Goal: Connect with others: Connect with other users

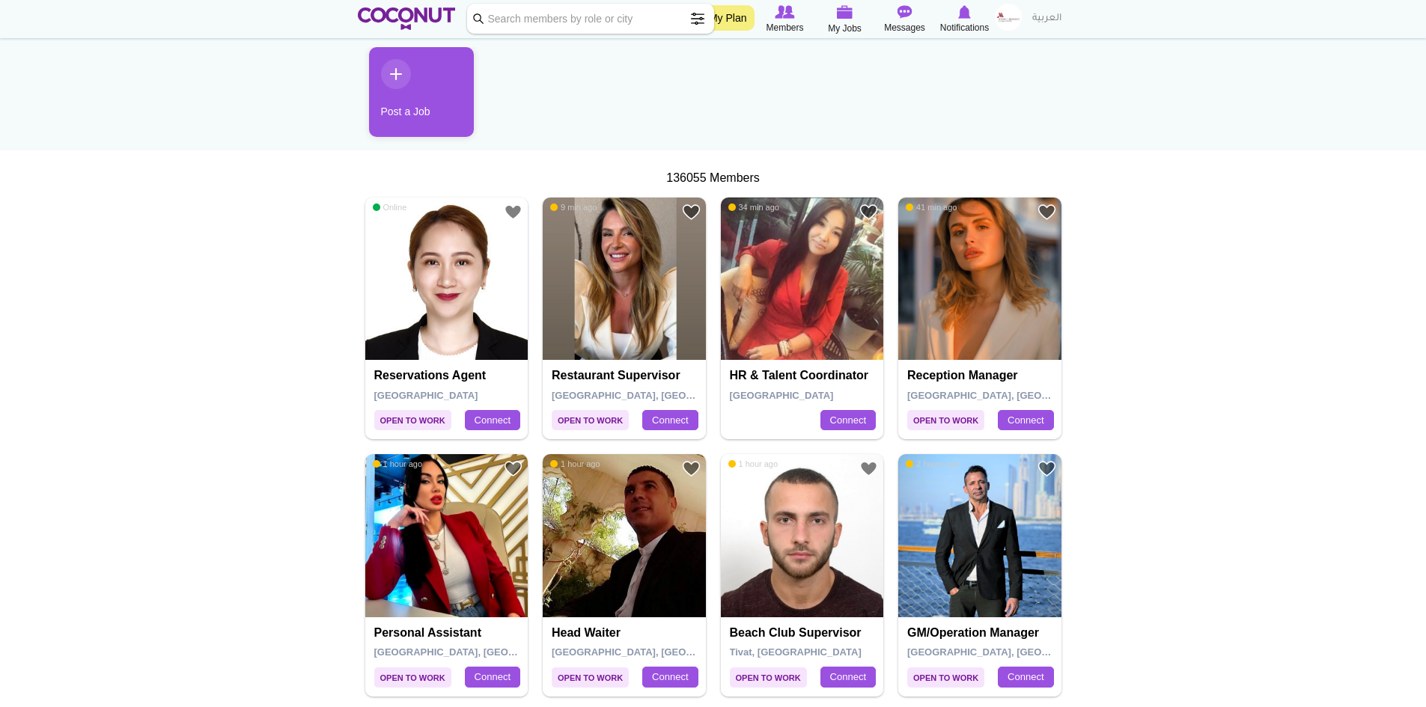
scroll to position [150, 0]
click at [603, 286] on img at bounding box center [624, 278] width 163 height 163
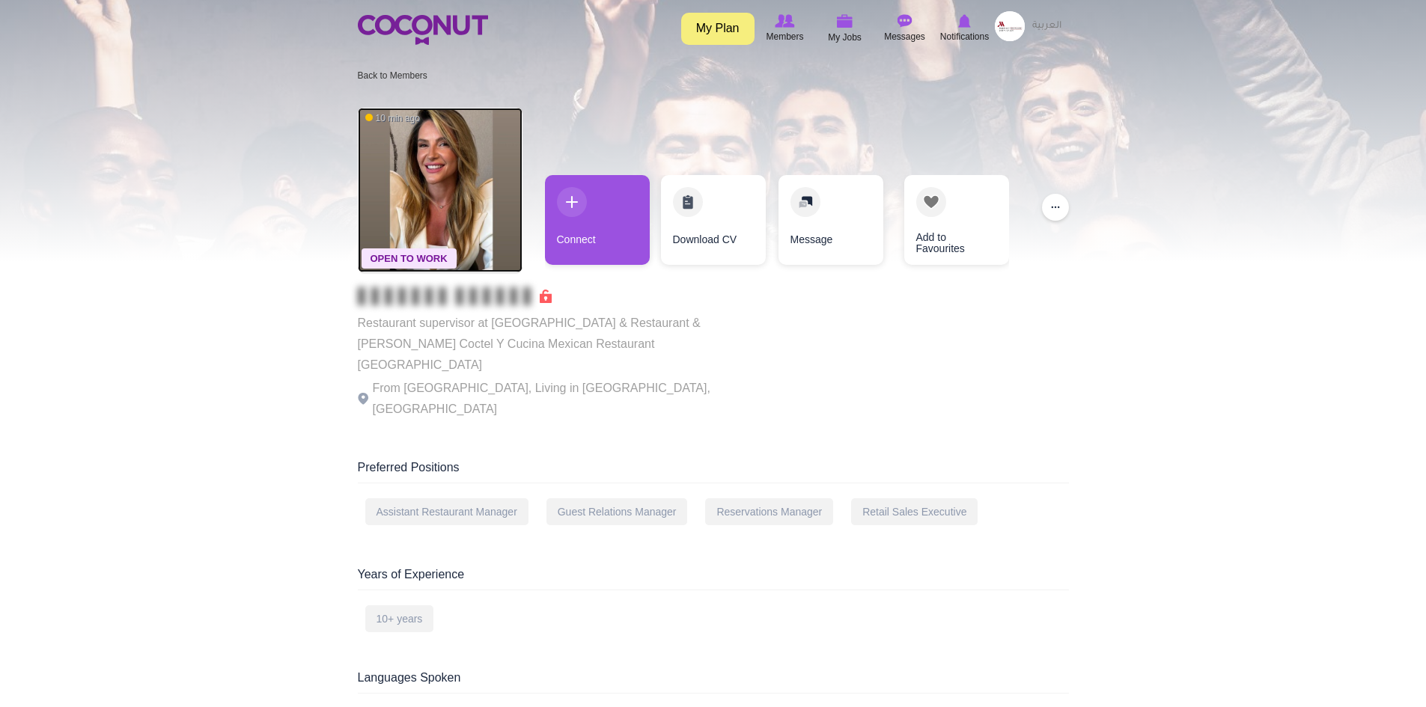
click at [451, 197] on img at bounding box center [440, 190] width 165 height 165
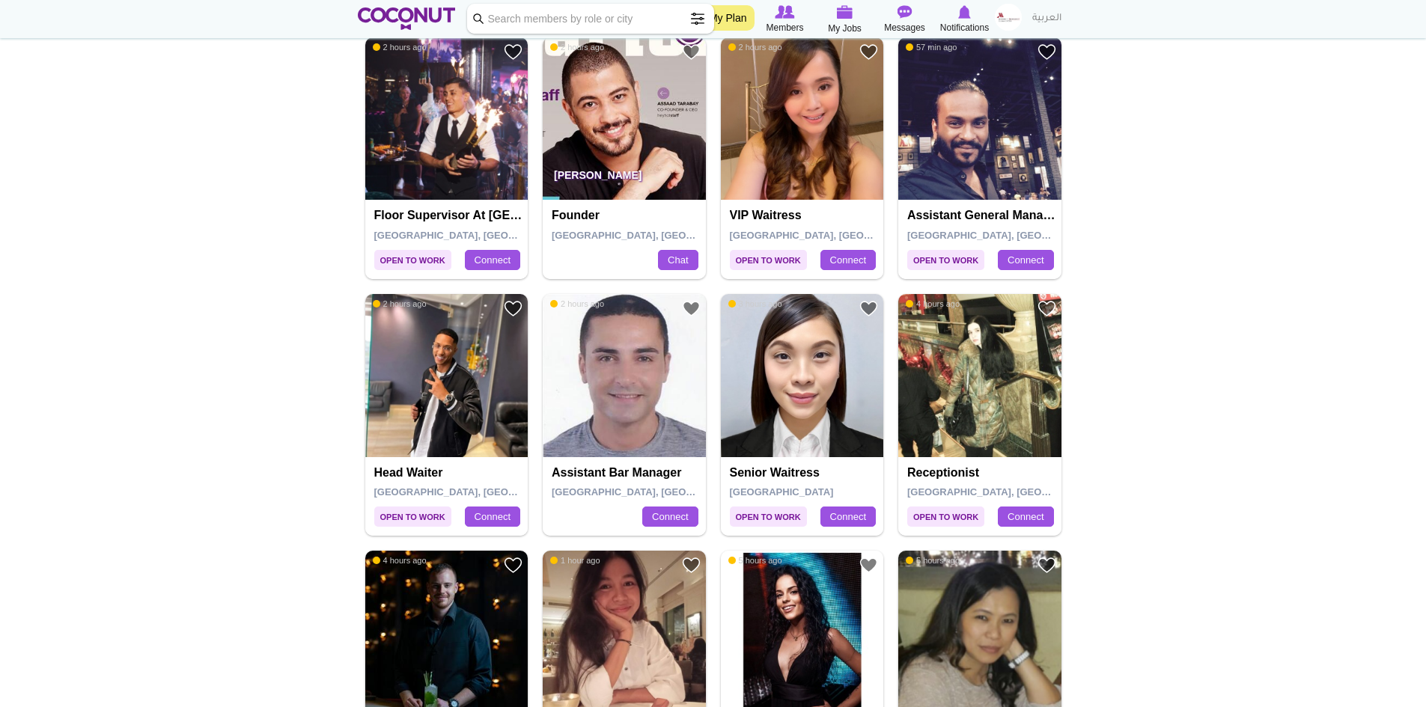
scroll to position [150, 0]
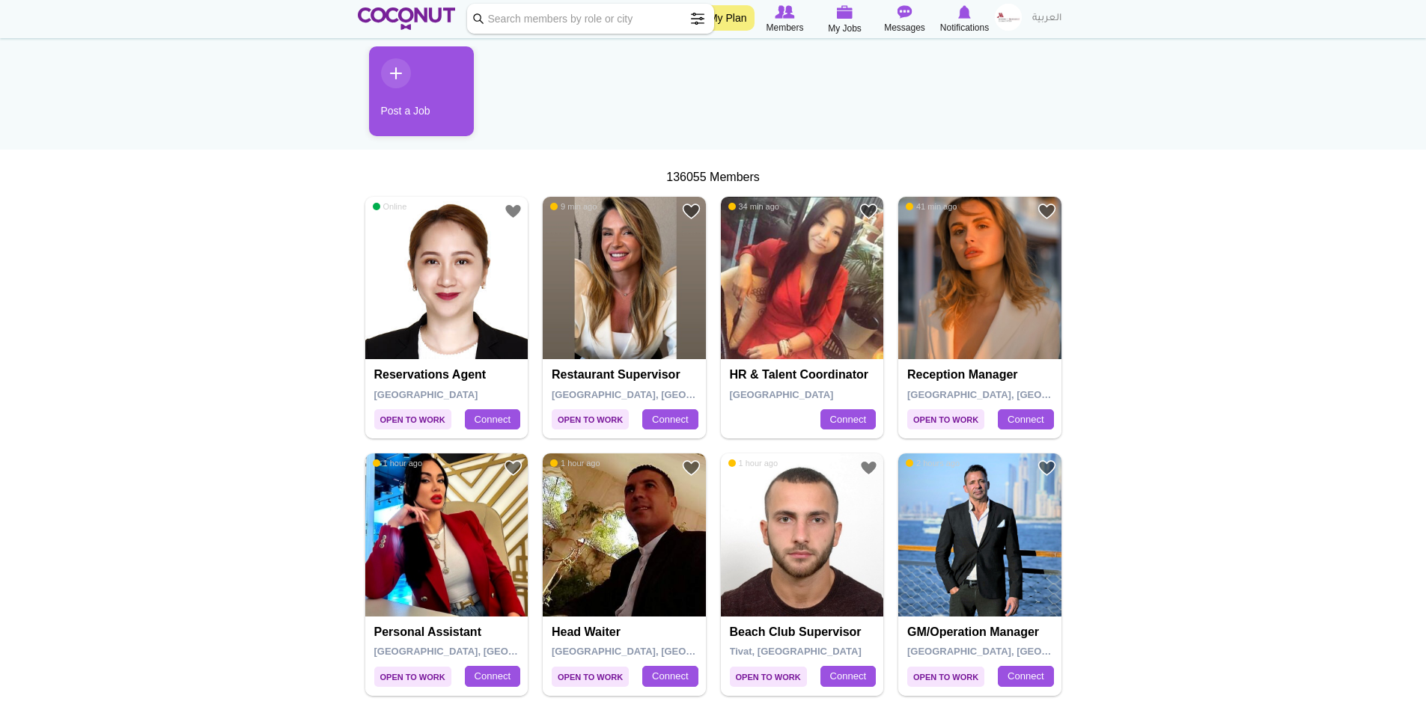
click at [799, 281] on img at bounding box center [802, 278] width 163 height 163
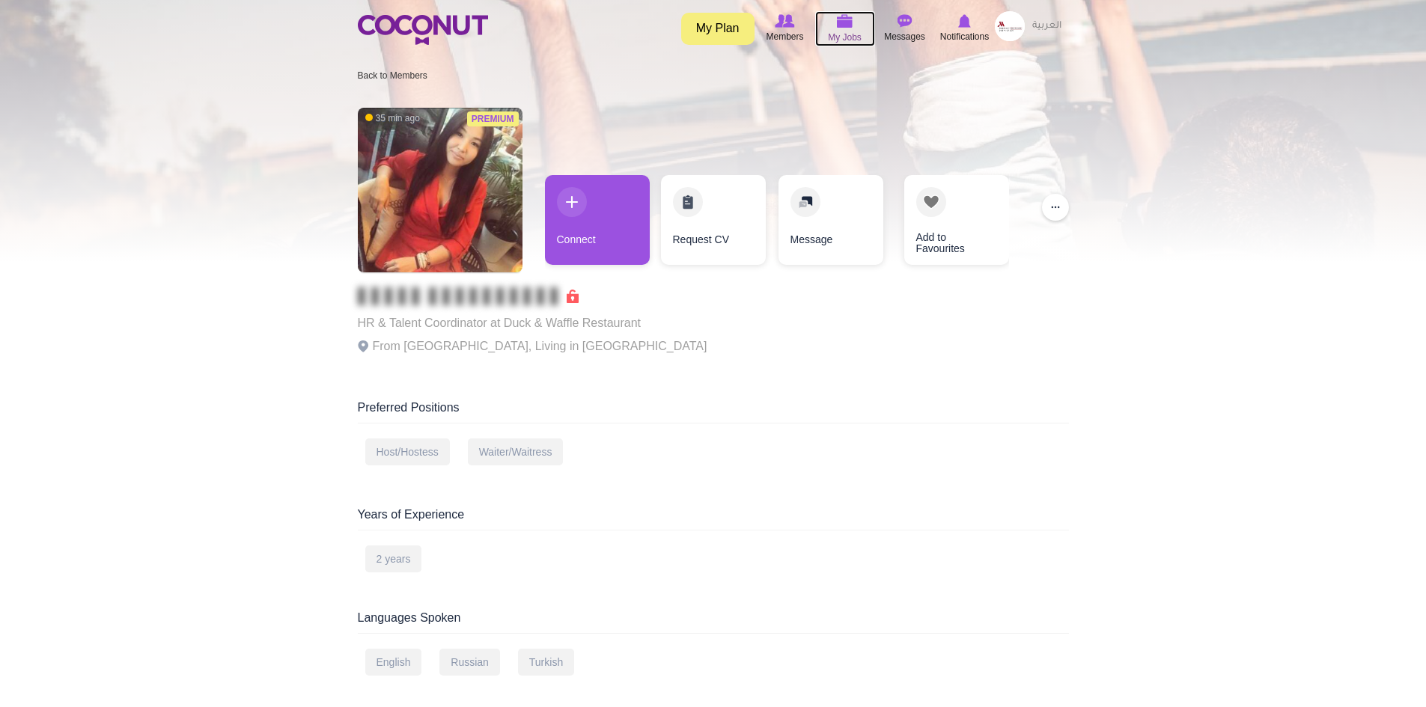
click at [841, 22] on img at bounding box center [845, 20] width 16 height 13
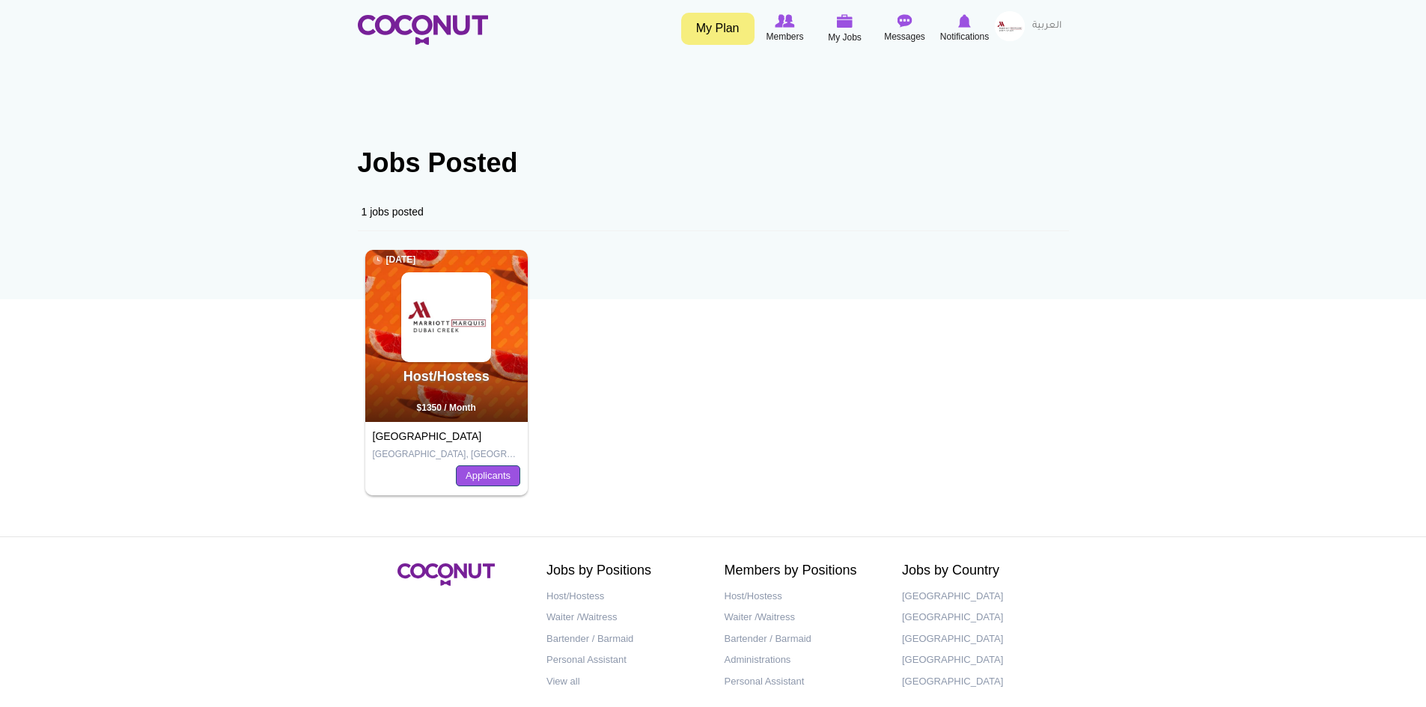
click at [486, 476] on link "Applicants" at bounding box center [488, 476] width 64 height 21
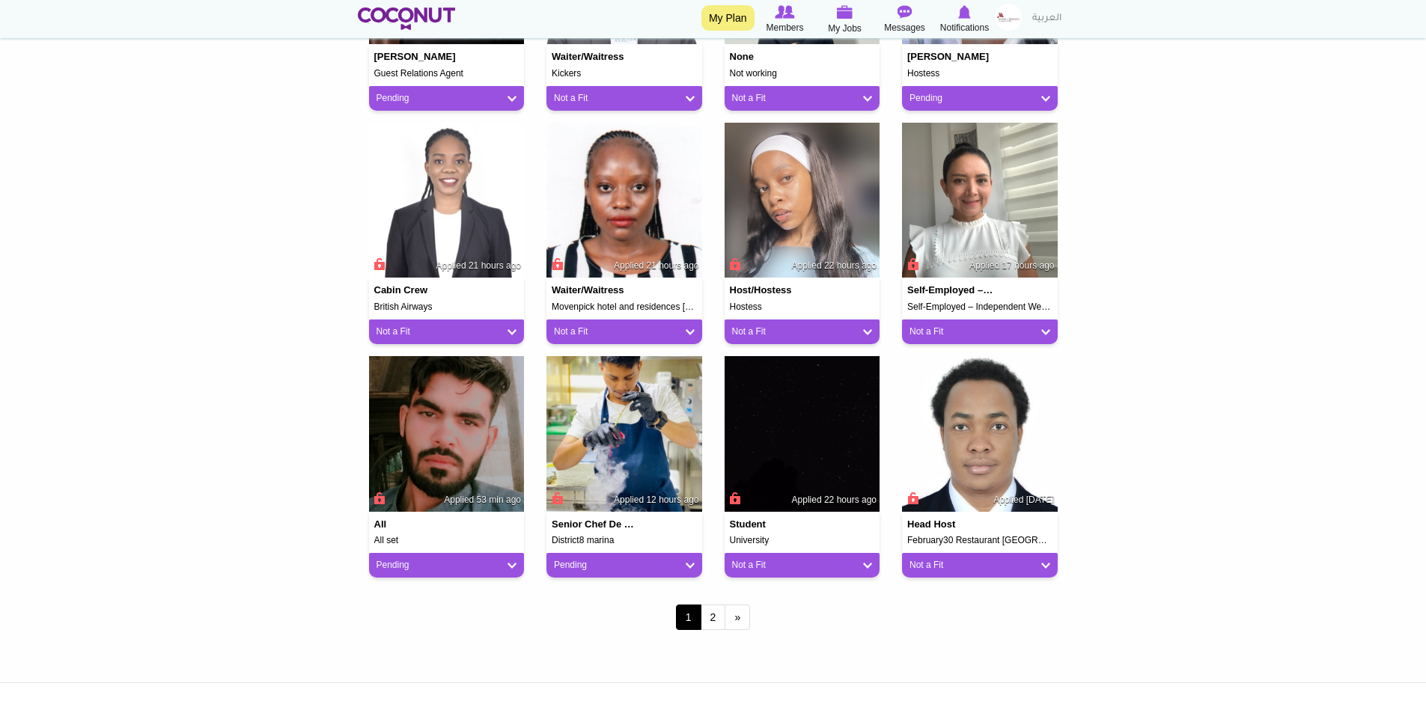
scroll to position [1048, 0]
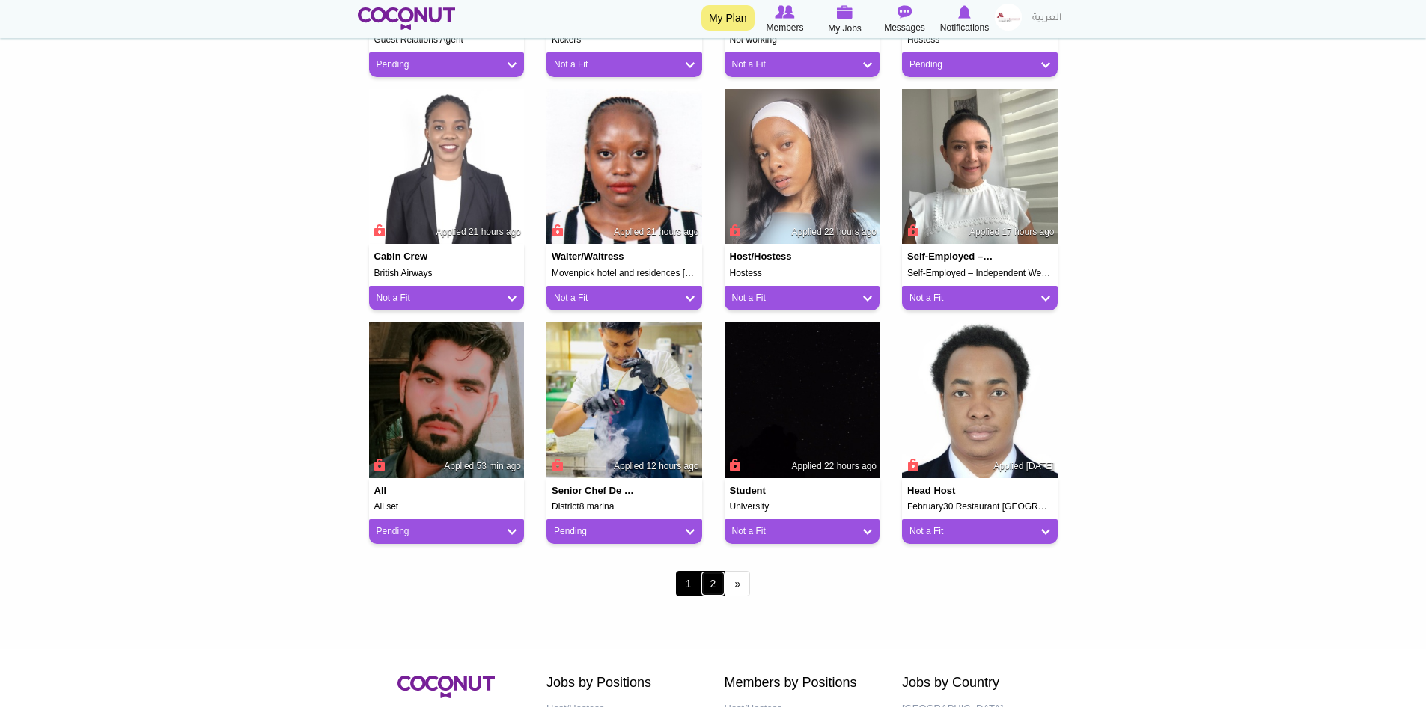
click at [708, 588] on link "2" at bounding box center [713, 583] width 25 height 25
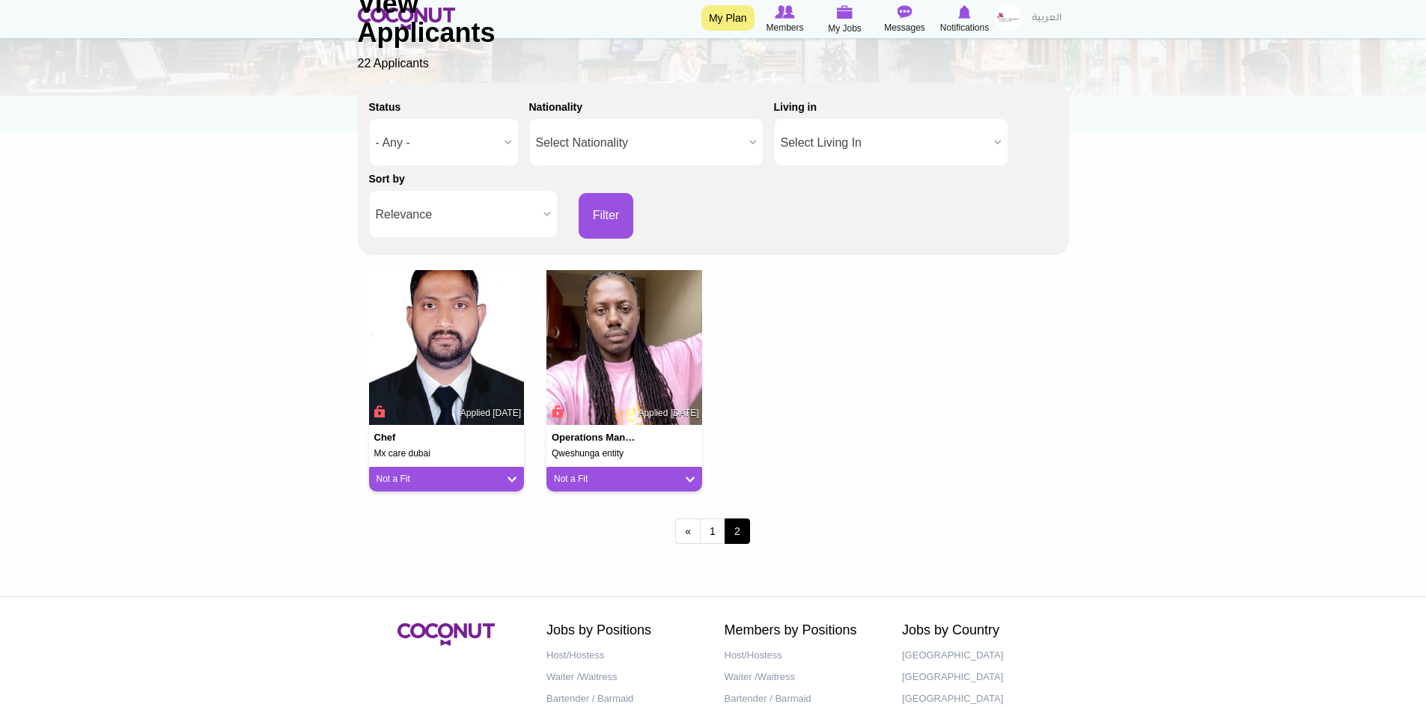
scroll to position [225, 0]
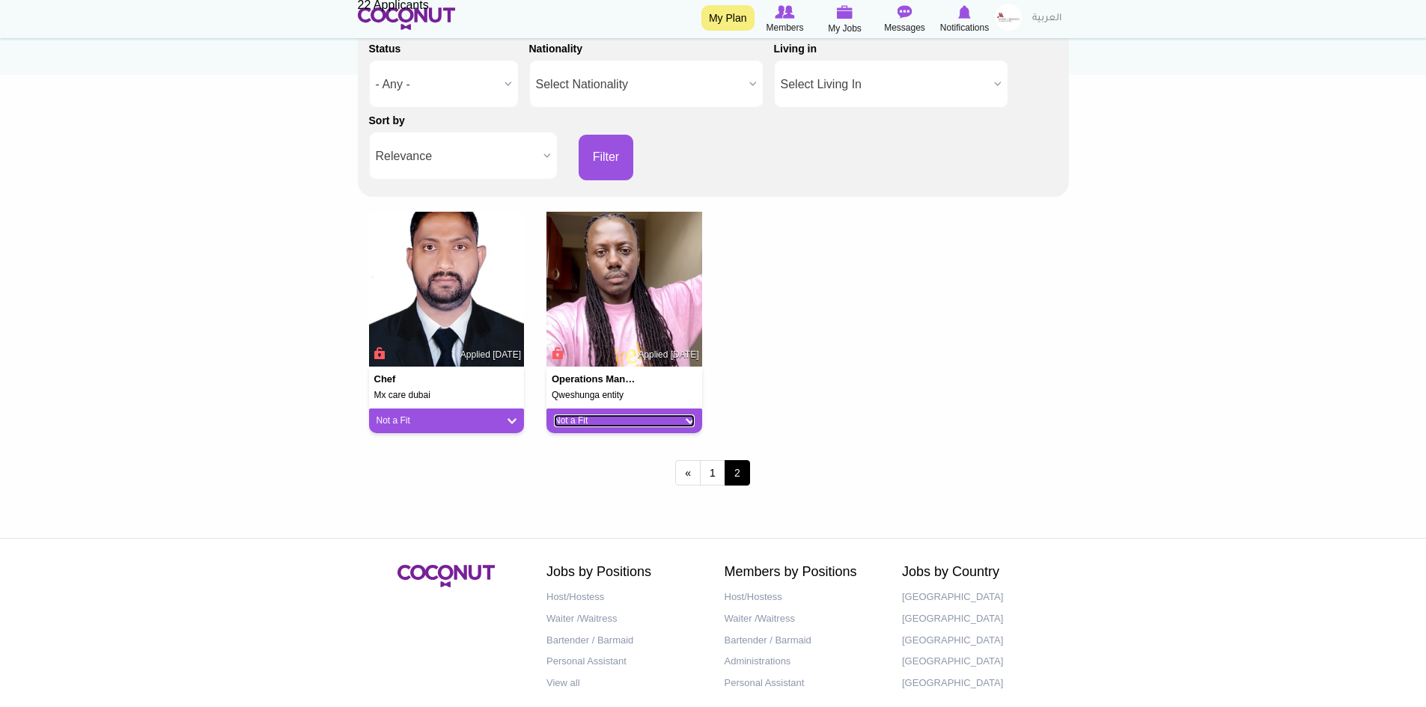
click at [688, 423] on link "Not a Fit" at bounding box center [624, 421] width 141 height 13
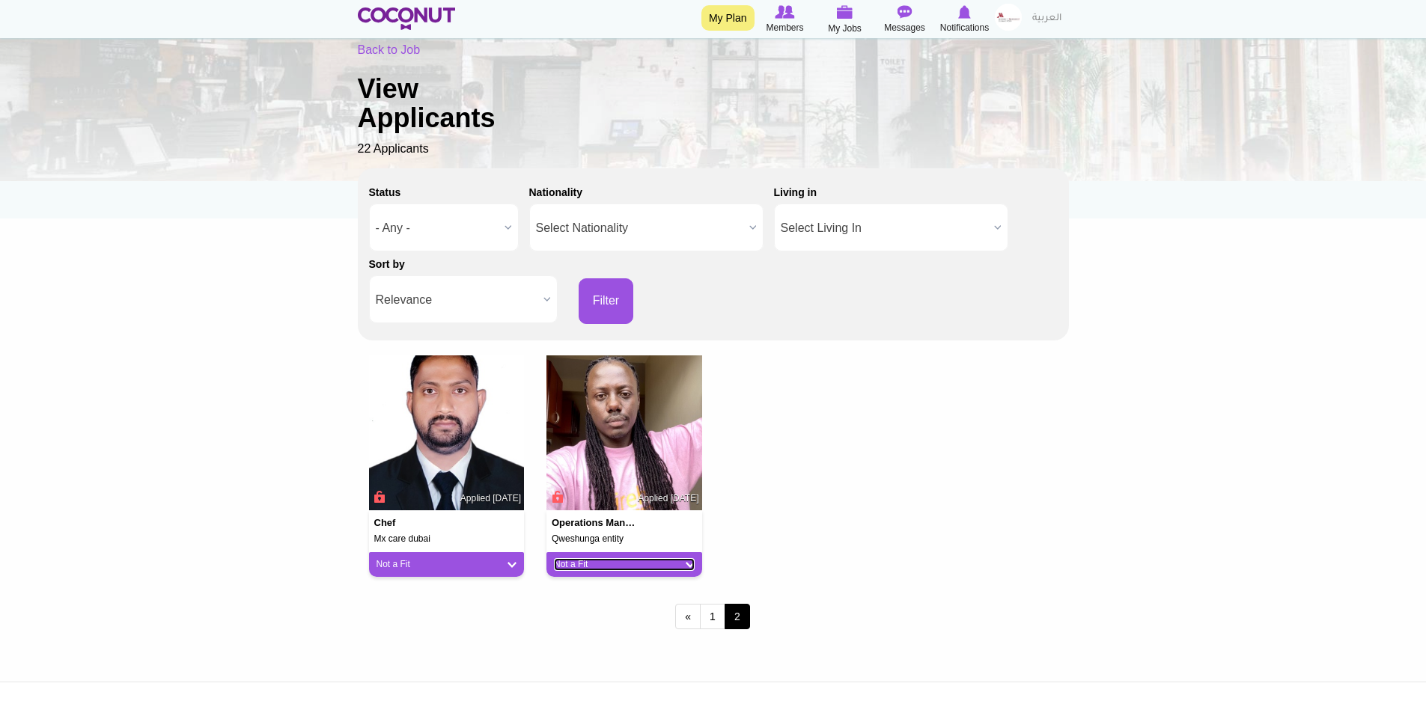
scroll to position [0, 0]
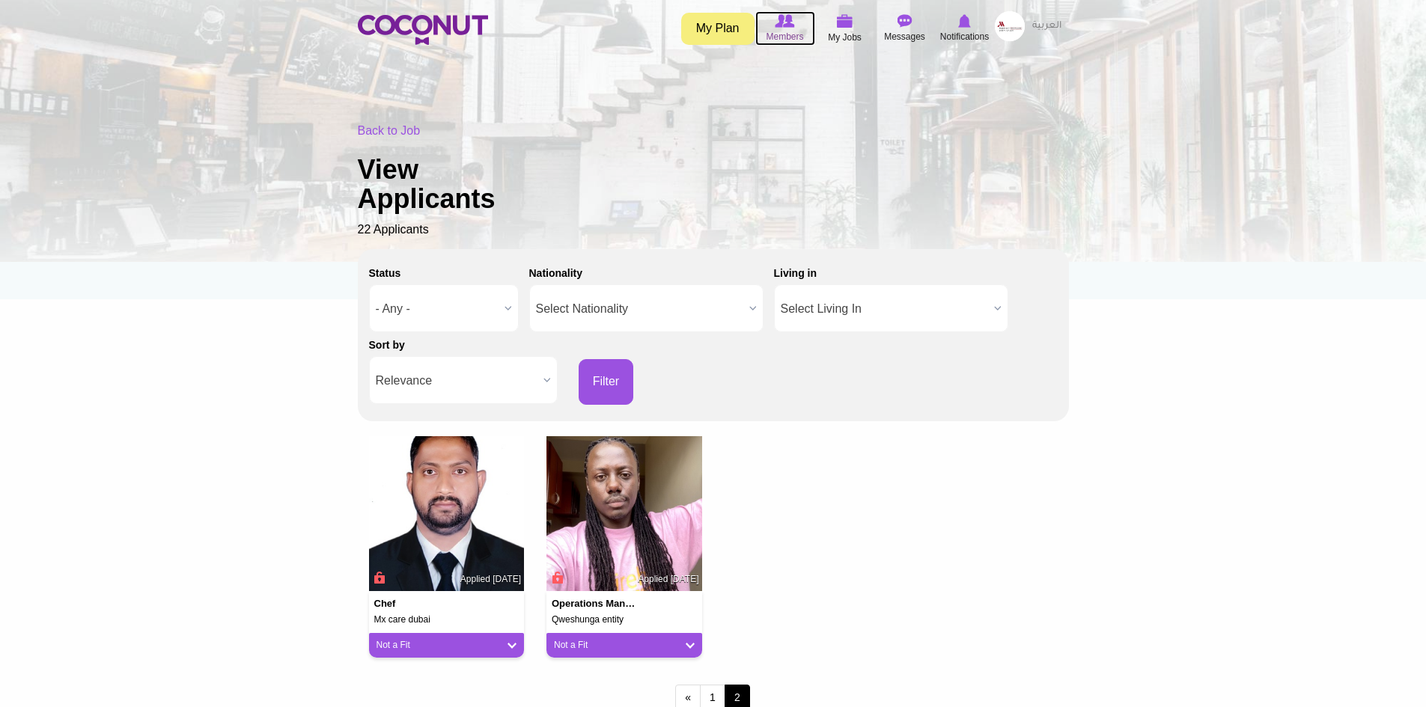
click at [786, 26] on img at bounding box center [784, 20] width 19 height 13
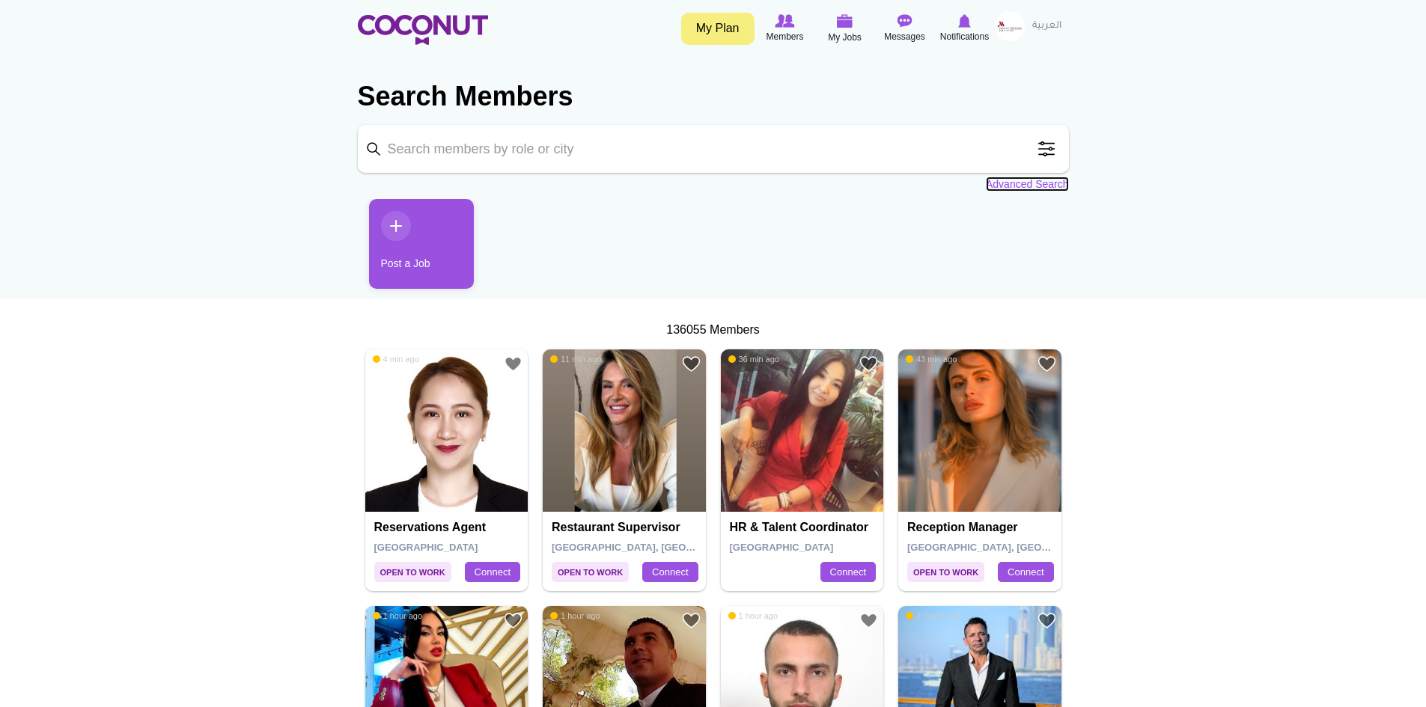
click at [1032, 188] on link "Advanced Search" at bounding box center [1027, 184] width 83 height 15
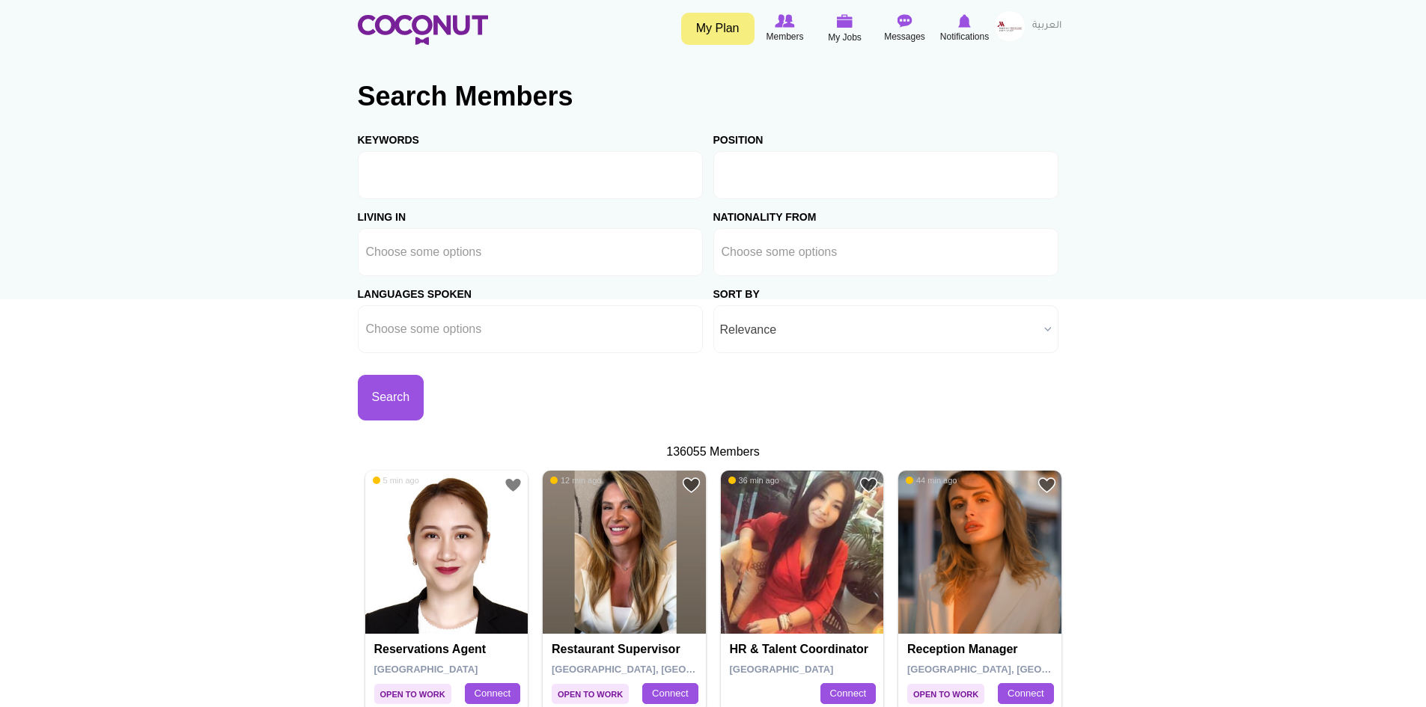
click at [822, 180] on input "text" at bounding box center [789, 174] width 135 height 13
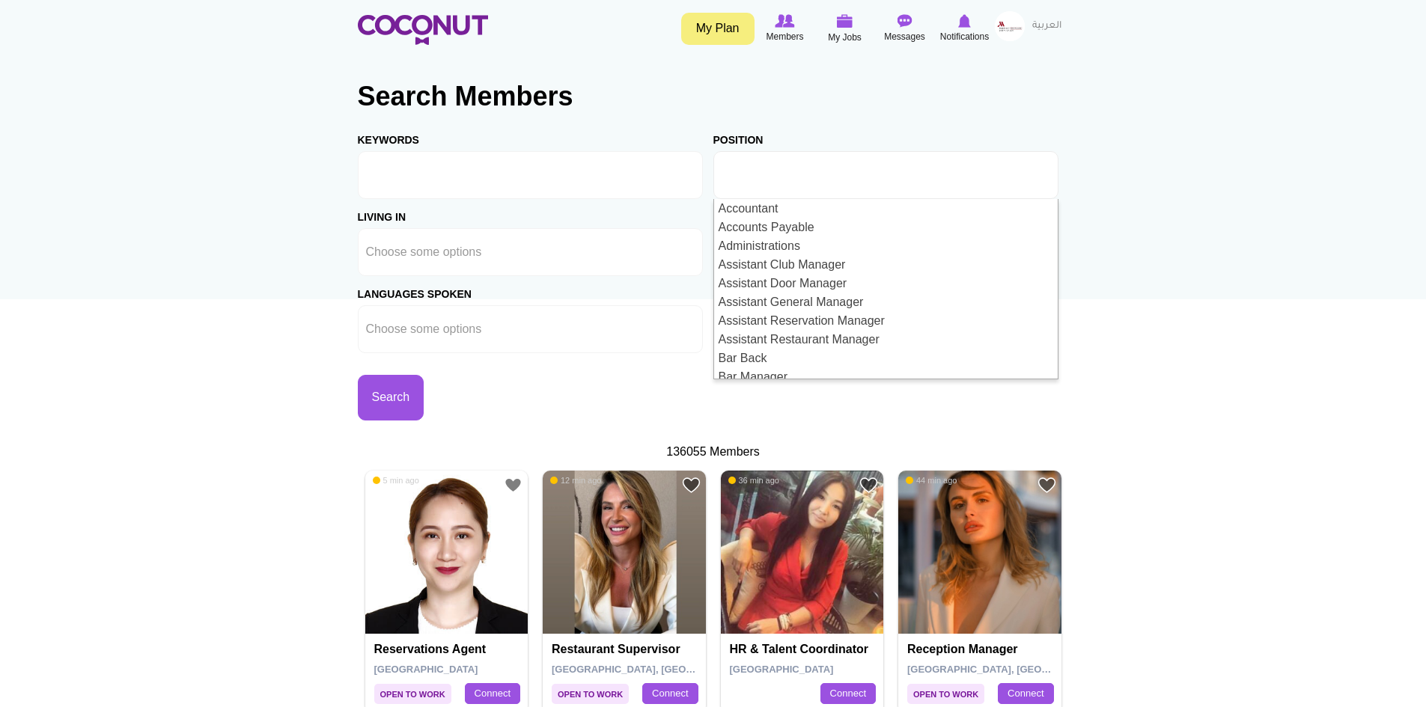
scroll to position [225, 0]
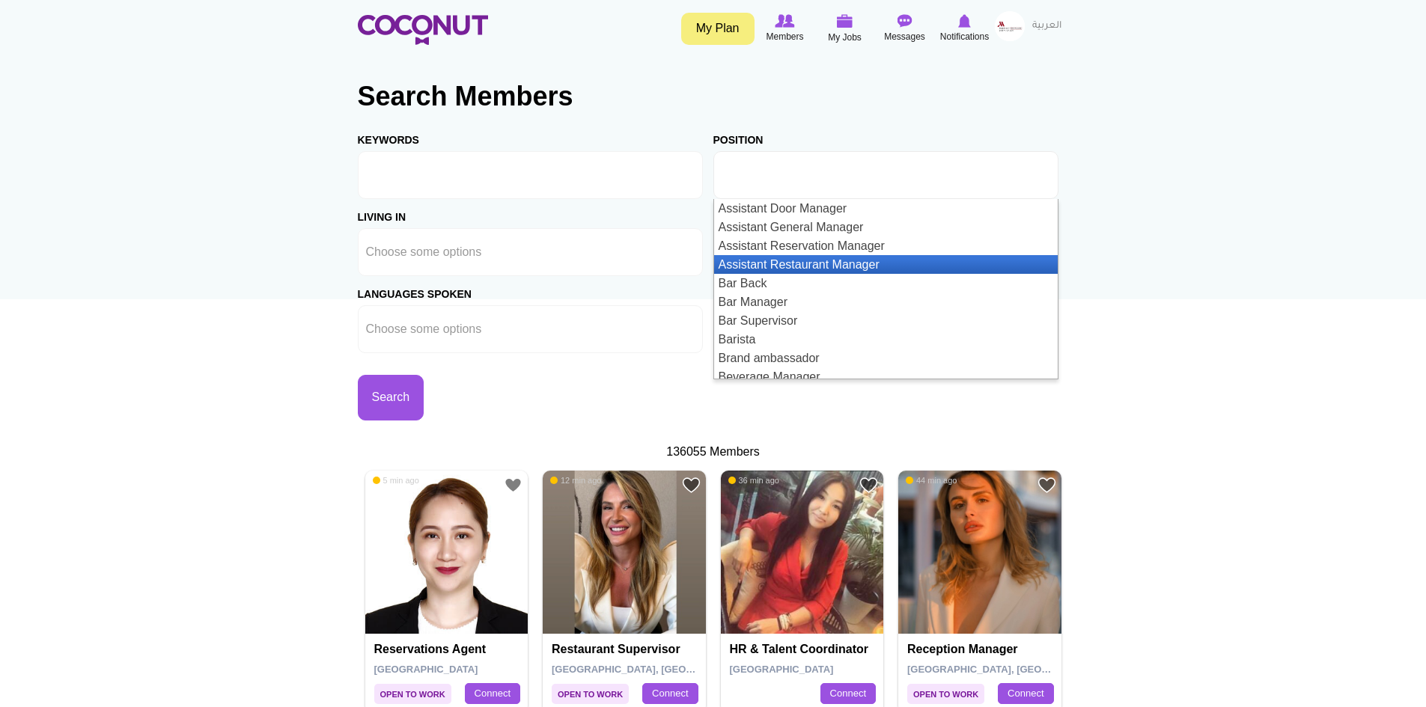
click at [871, 267] on li "Assistant Restaurant Manager" at bounding box center [886, 264] width 344 height 19
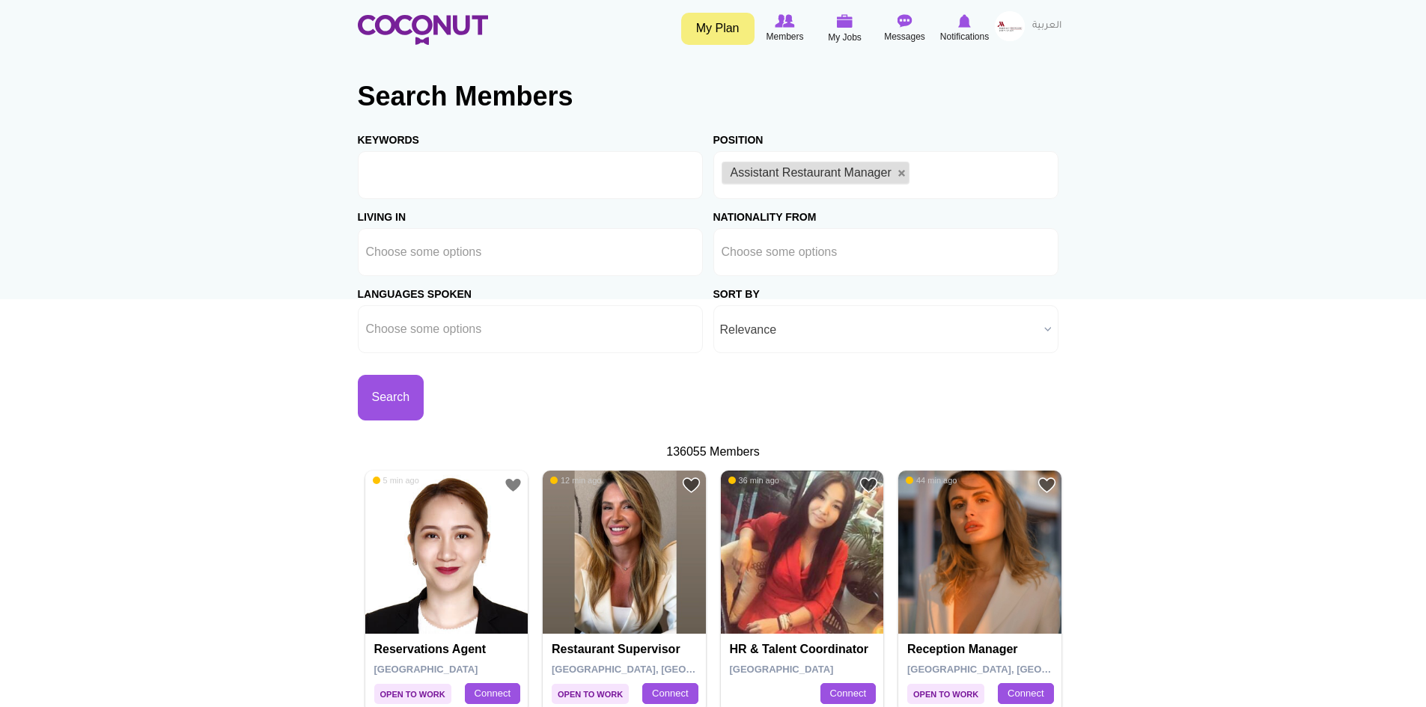
scroll to position [0, 0]
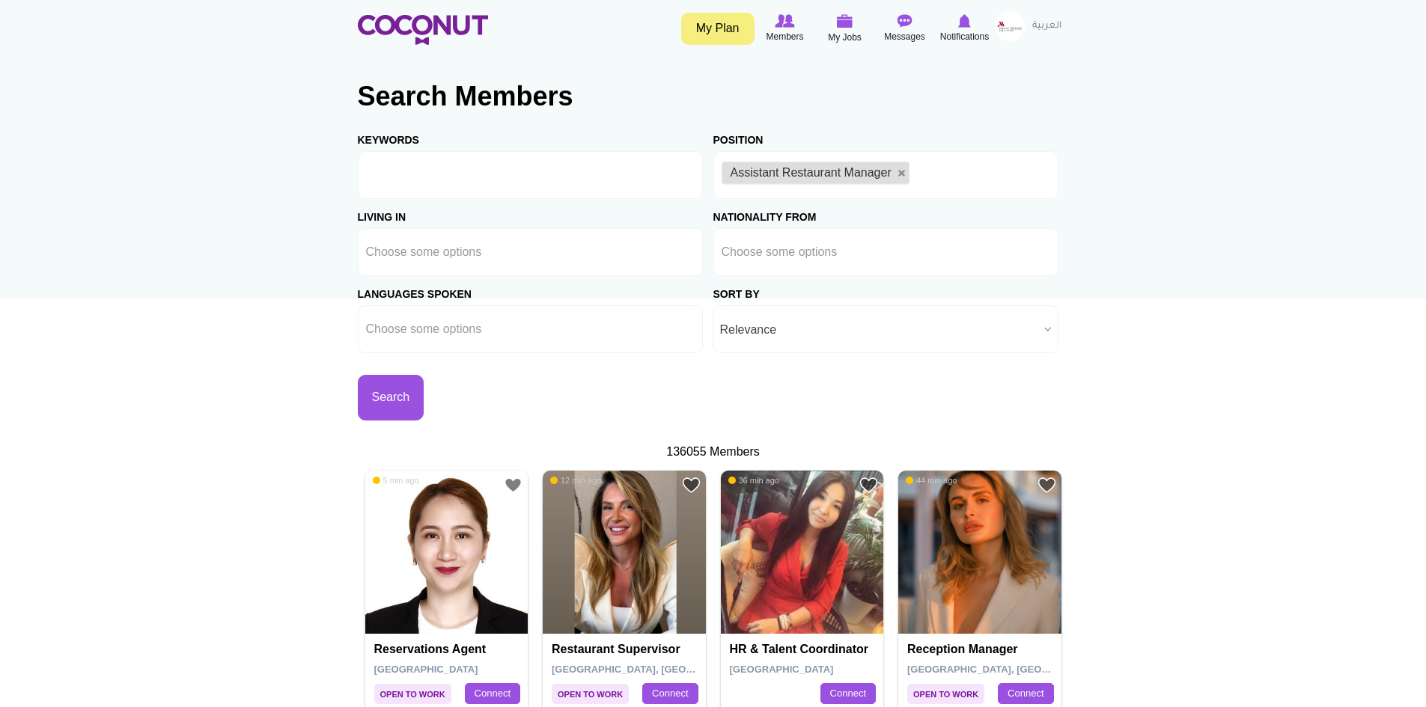
click at [894, 335] on span "Relevance" at bounding box center [879, 330] width 318 height 48
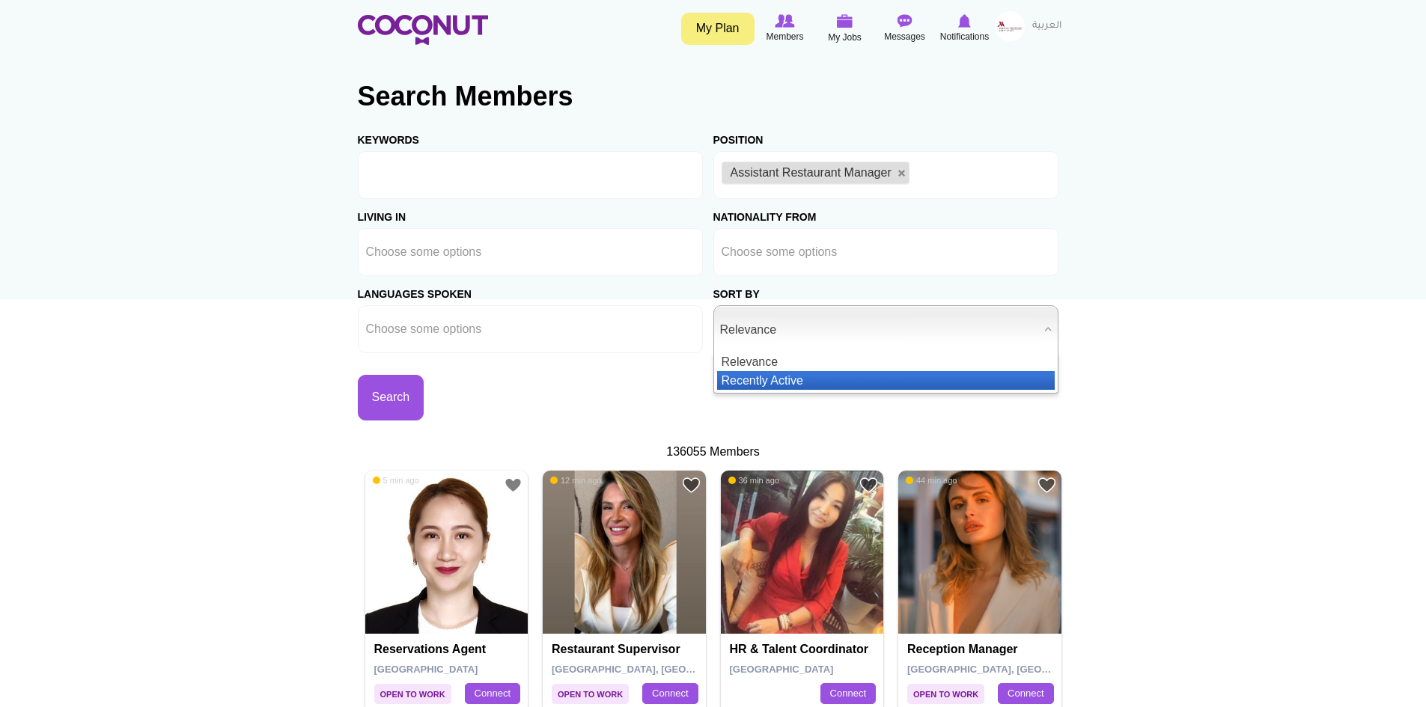
click at [802, 384] on li "Recently Active" at bounding box center [886, 380] width 338 height 19
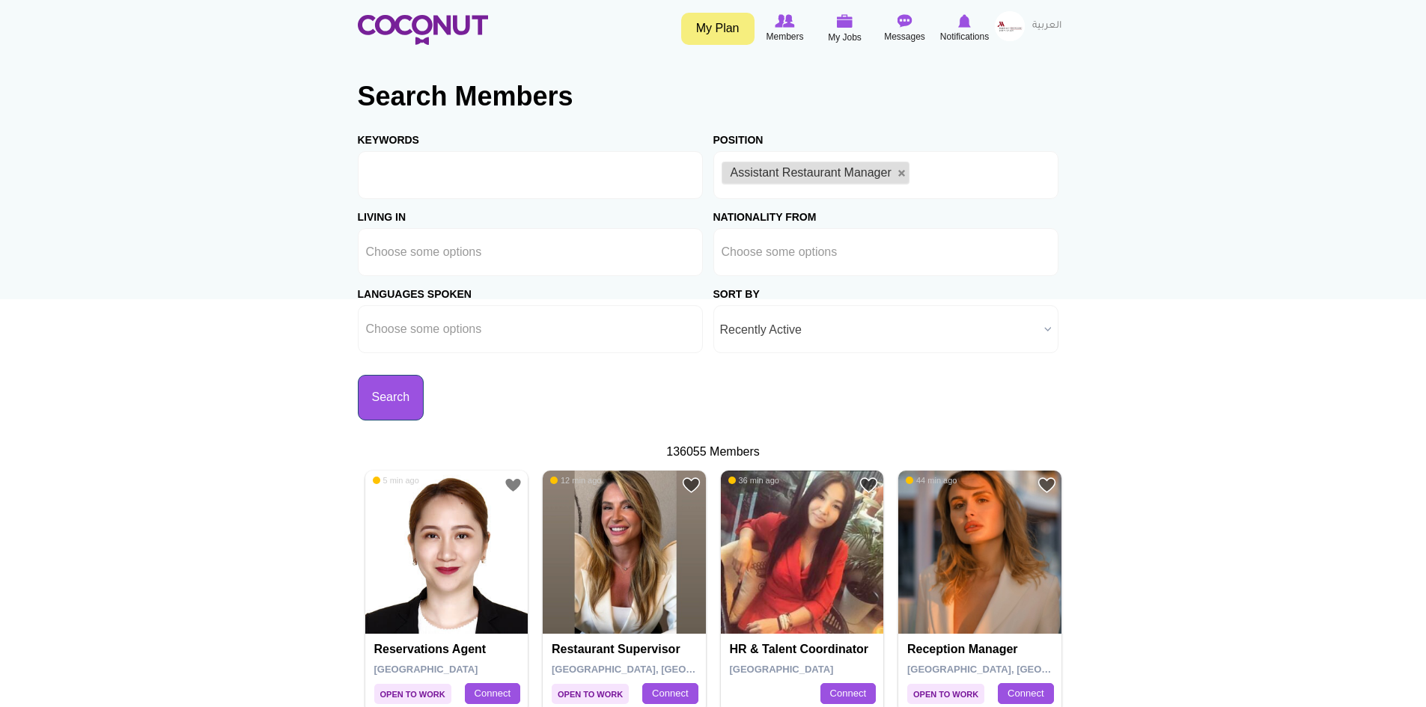
click at [387, 391] on button "Search" at bounding box center [391, 398] width 67 height 46
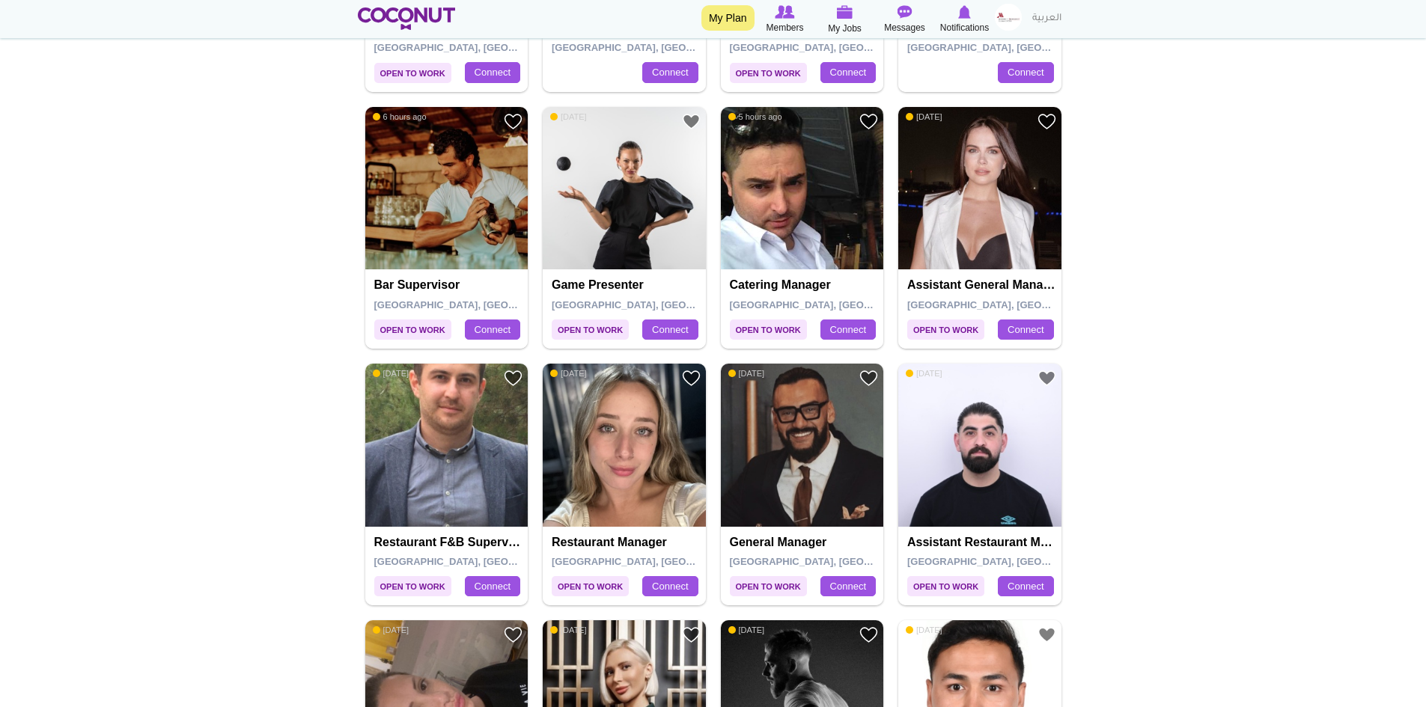
scroll to position [1123, 0]
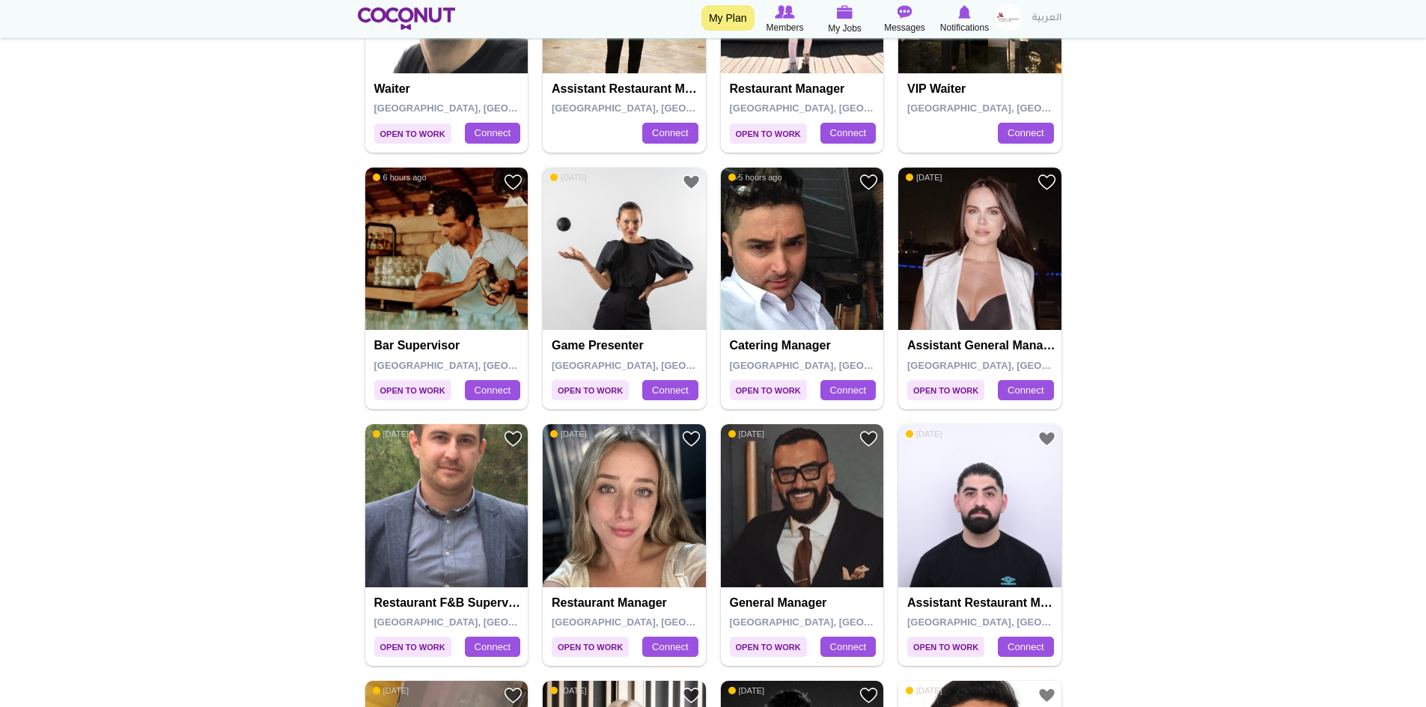
click at [989, 267] on img at bounding box center [979, 249] width 163 height 163
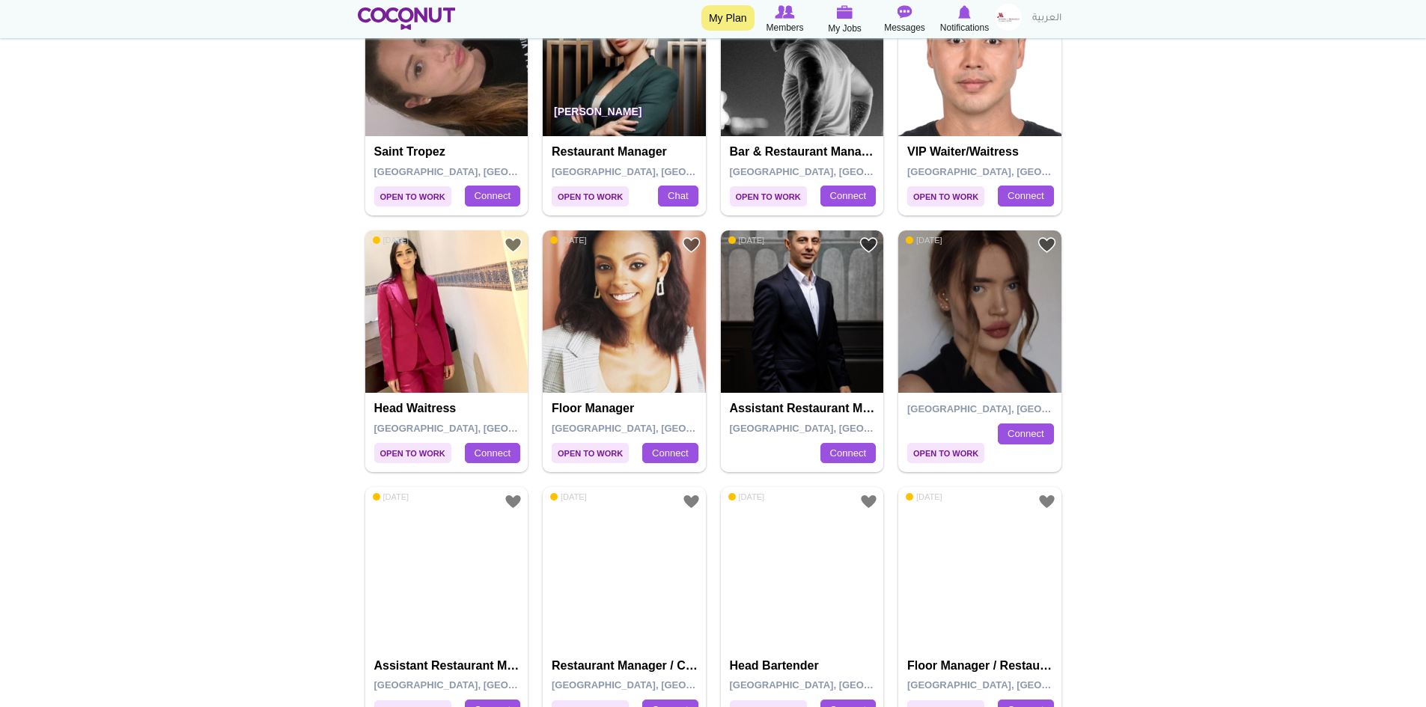
scroll to position [1871, 0]
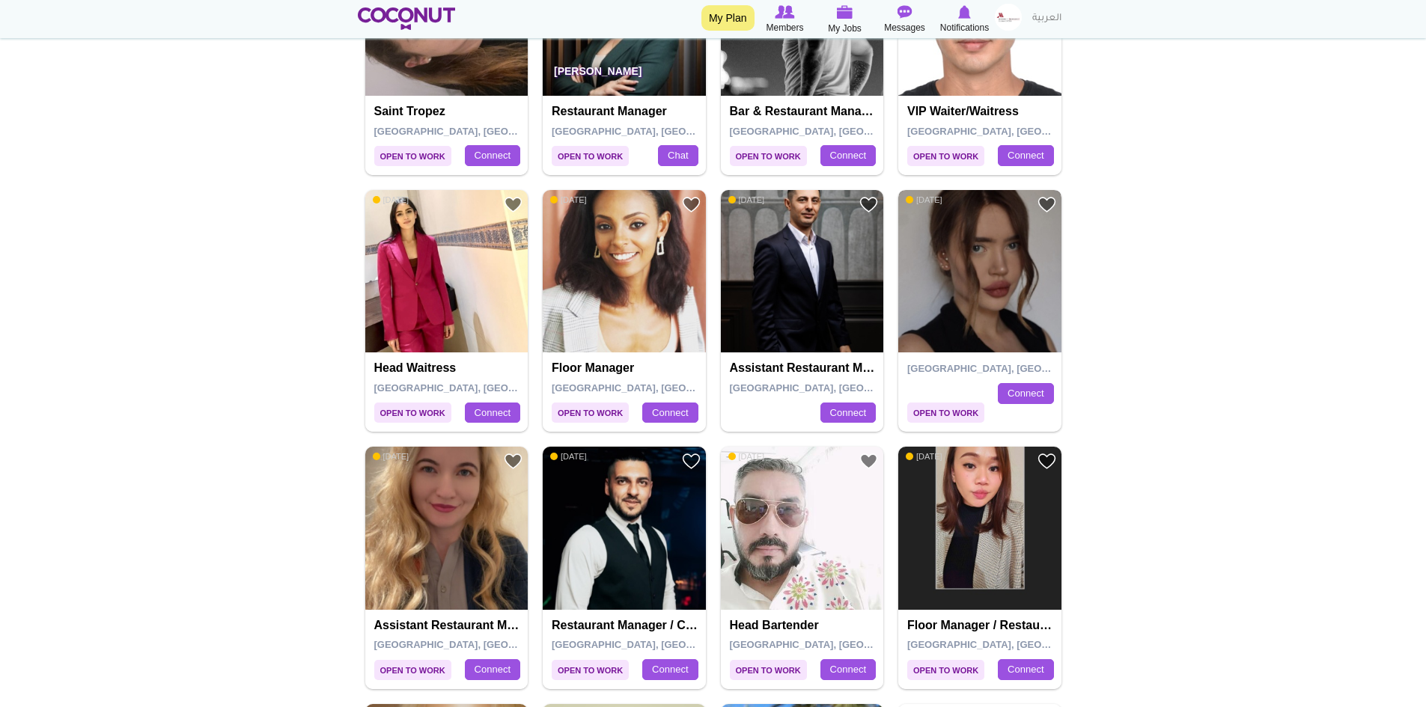
click at [952, 265] on img at bounding box center [979, 271] width 163 height 163
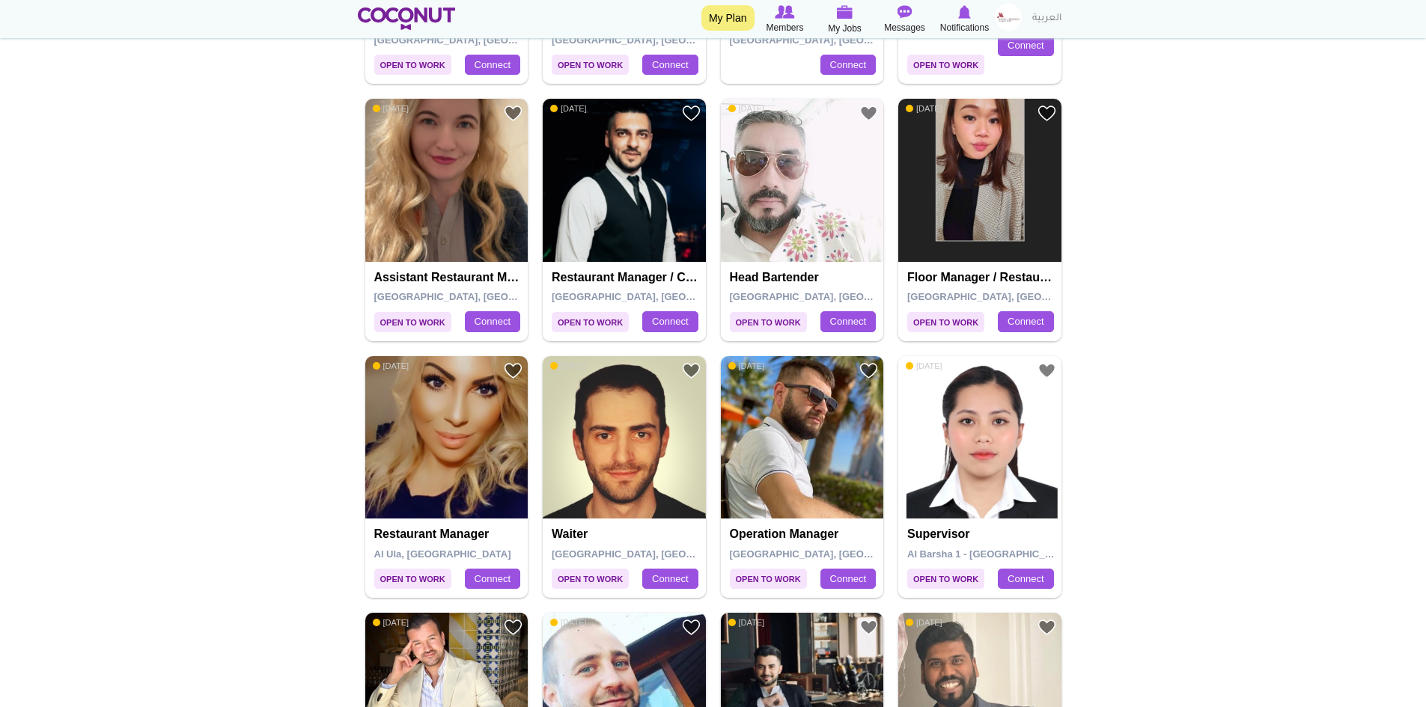
scroll to position [2245, 0]
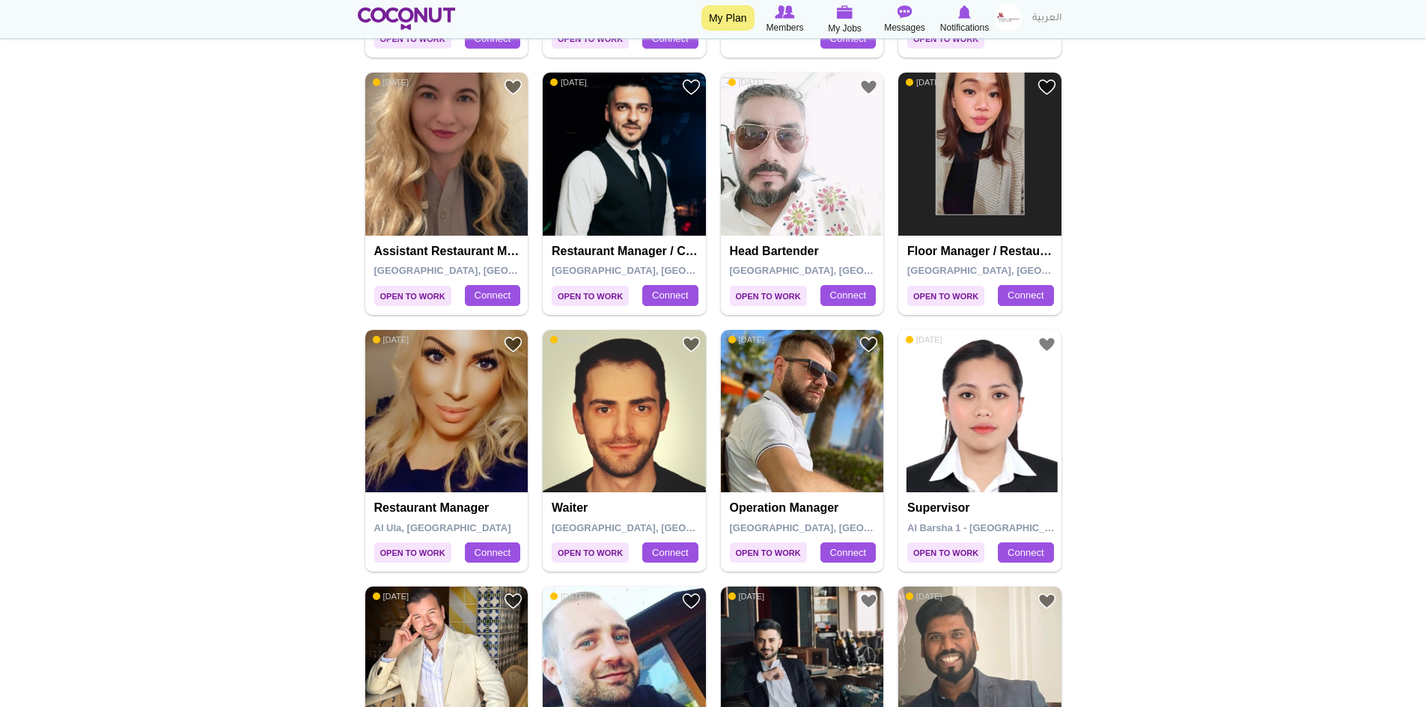
click at [436, 409] on img at bounding box center [446, 411] width 163 height 163
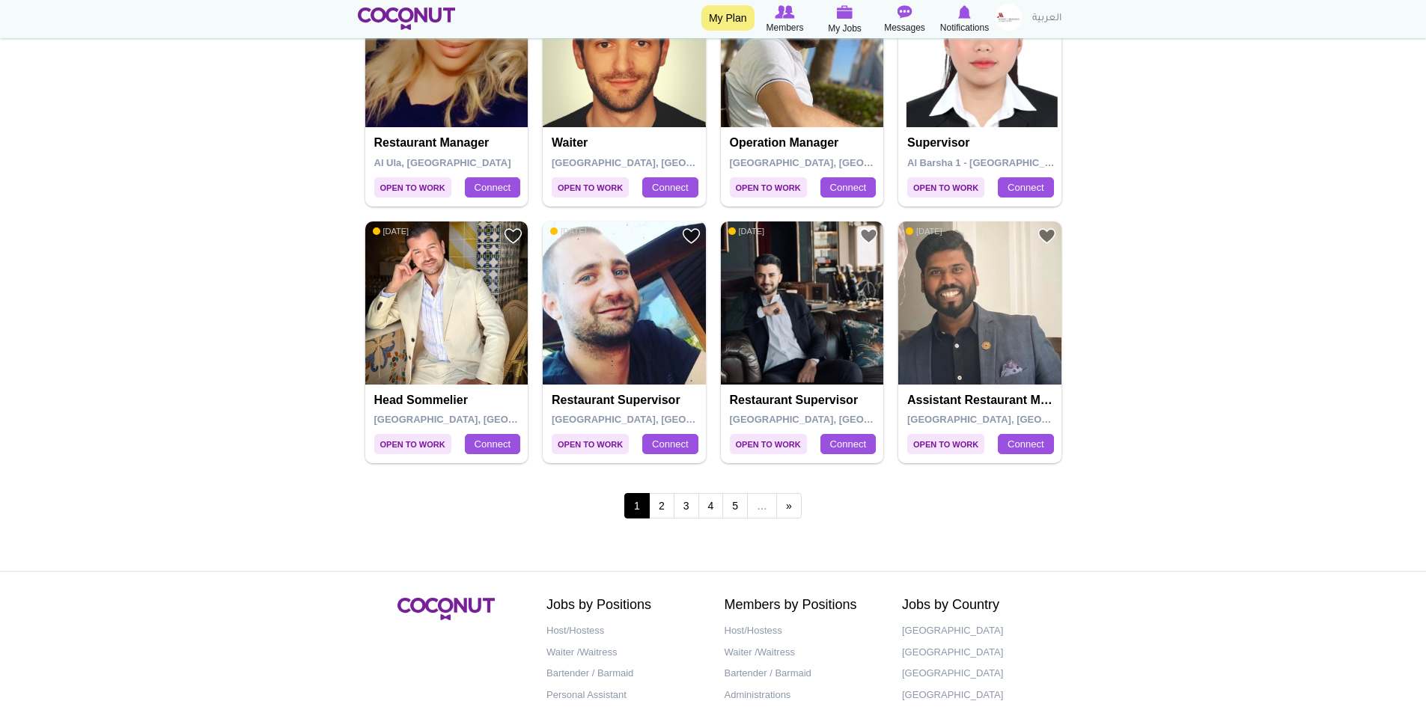
scroll to position [2620, 0]
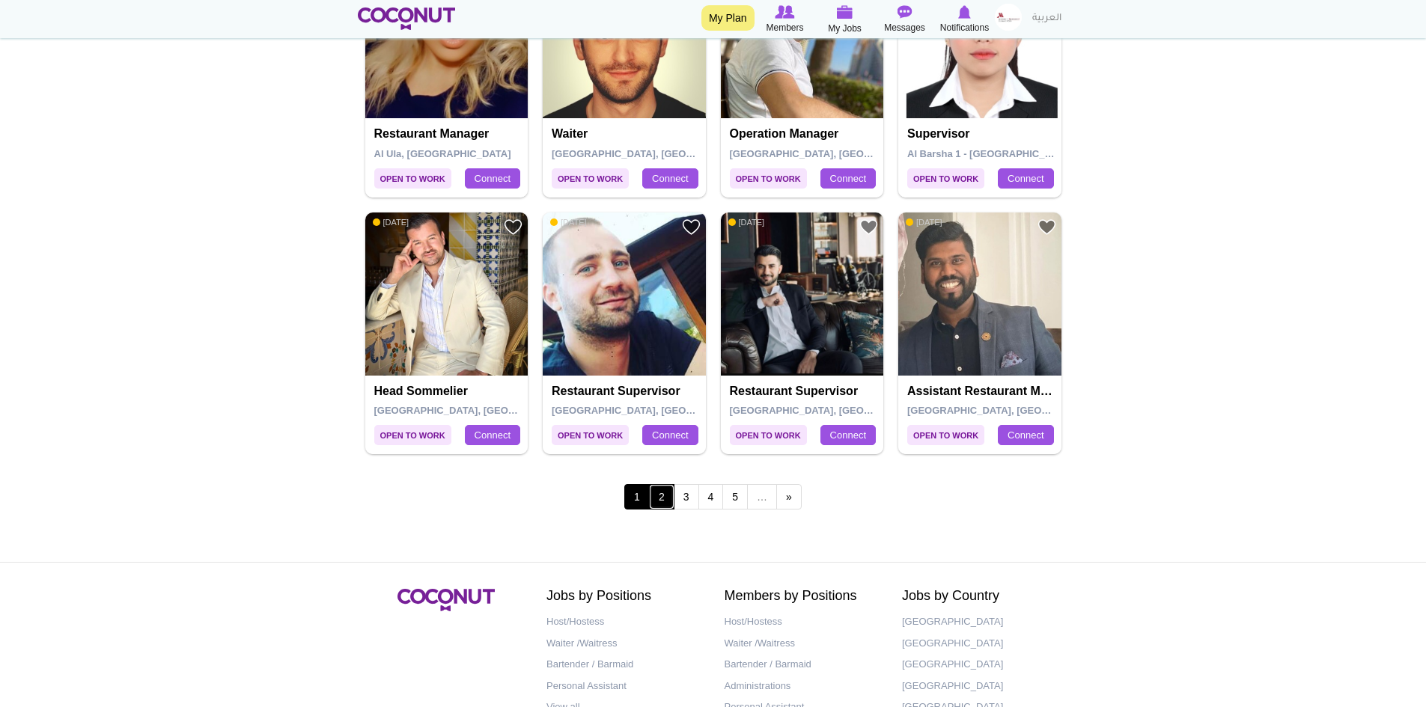
click at [667, 498] on link "2" at bounding box center [661, 496] width 25 height 25
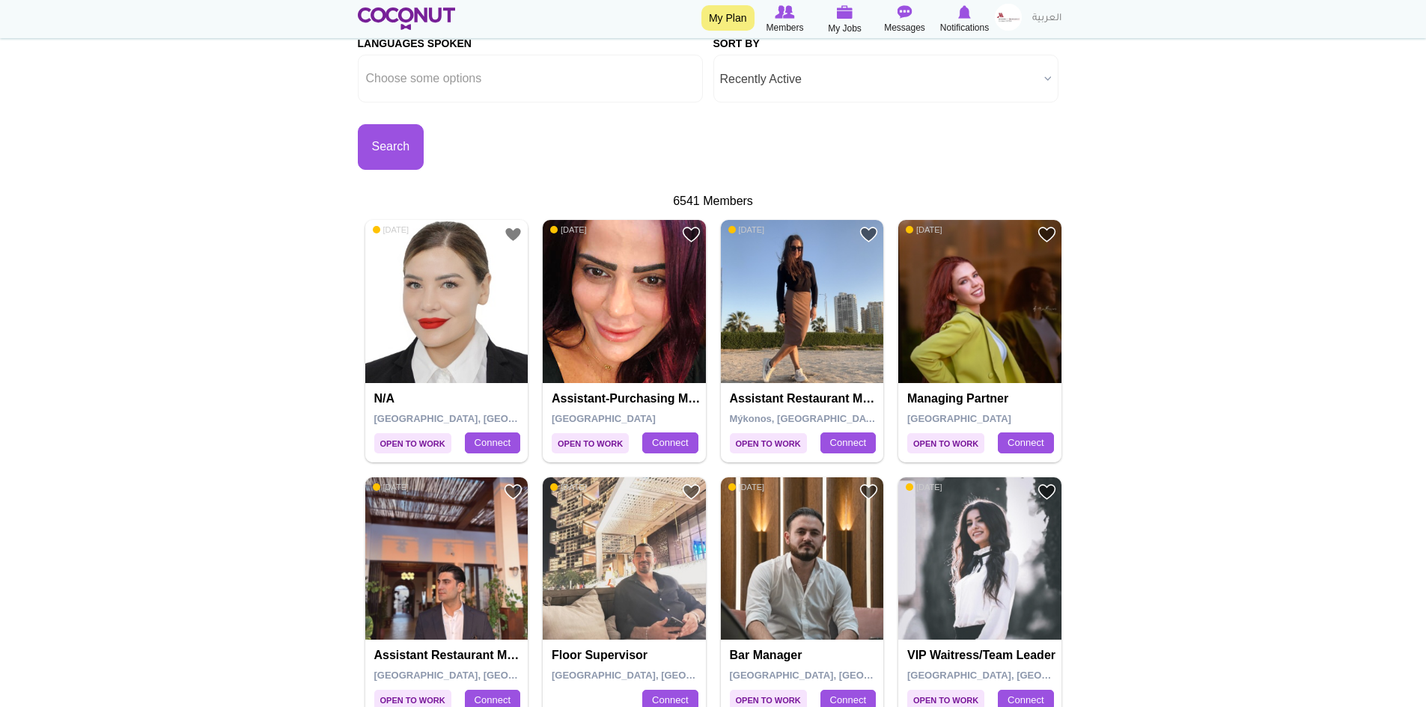
scroll to position [299, 0]
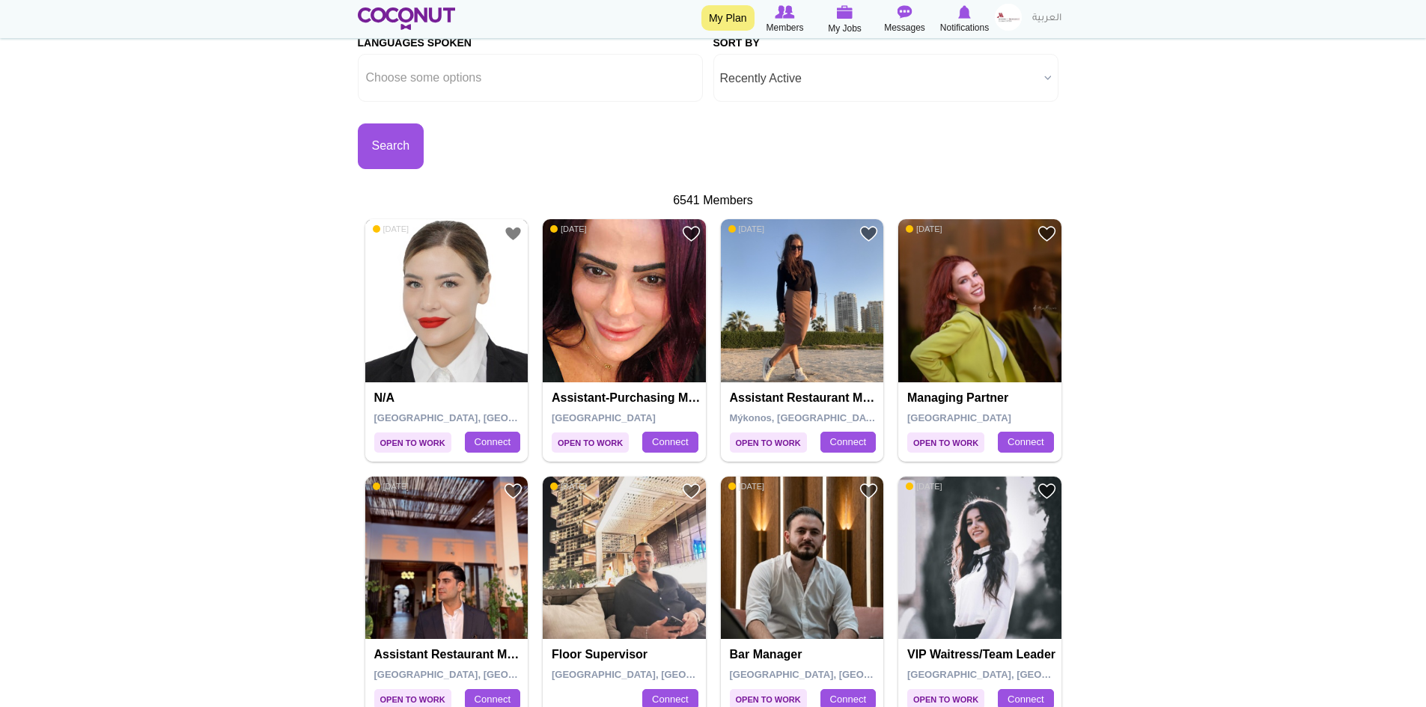
click at [433, 323] on img at bounding box center [446, 300] width 163 height 163
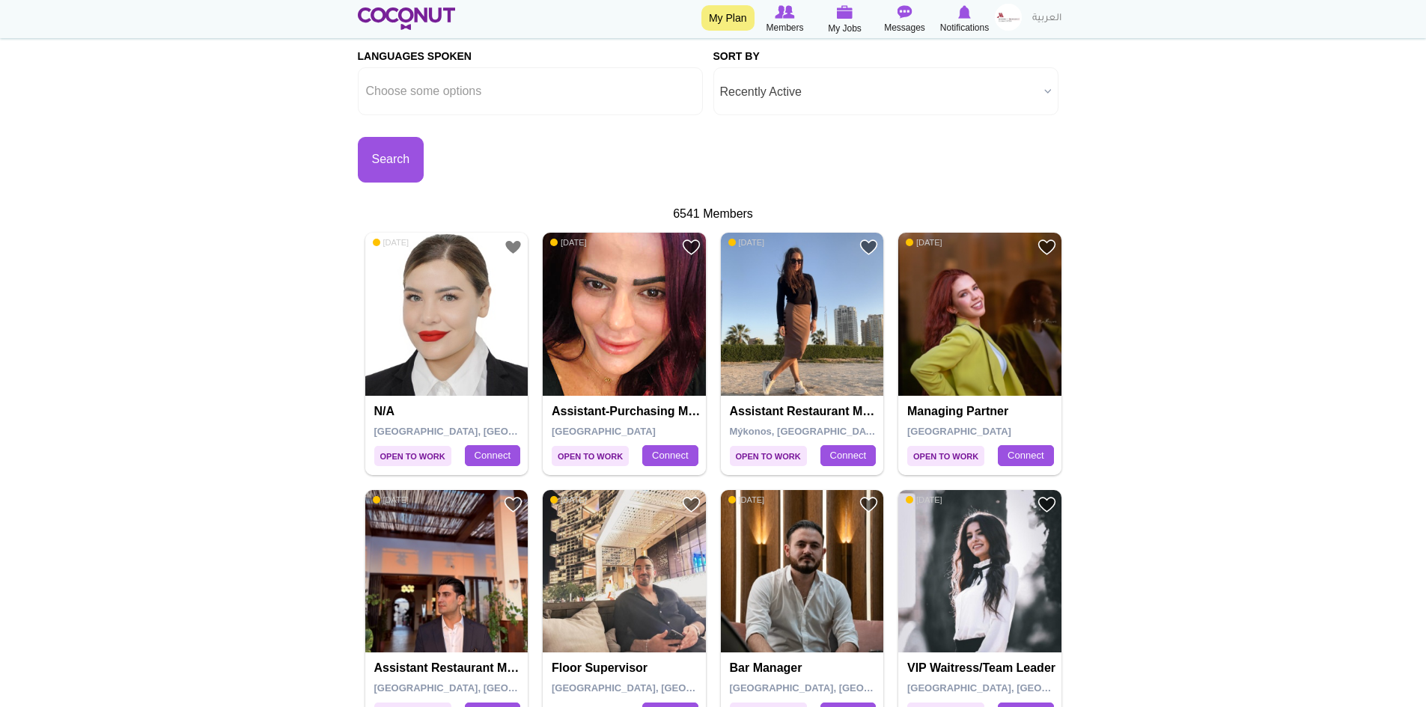
scroll to position [299, 0]
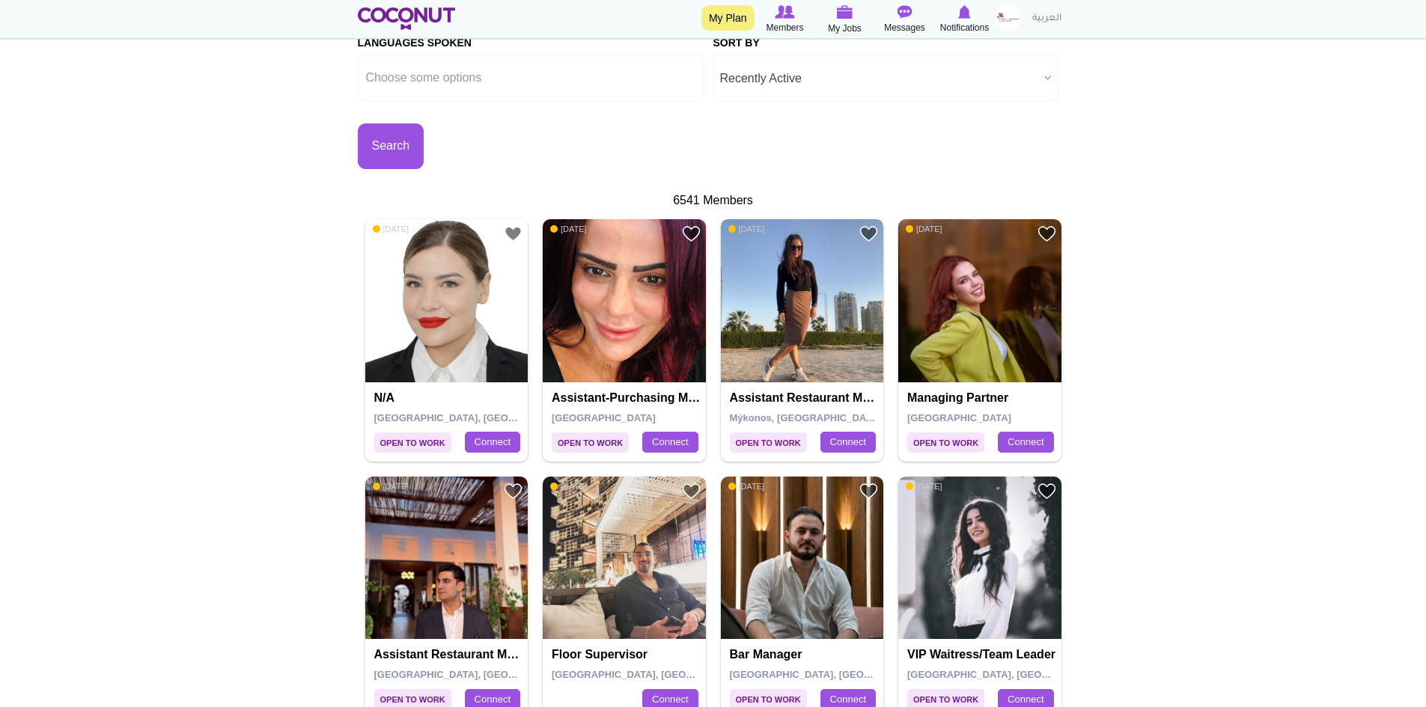
click at [778, 320] on img at bounding box center [802, 300] width 163 height 163
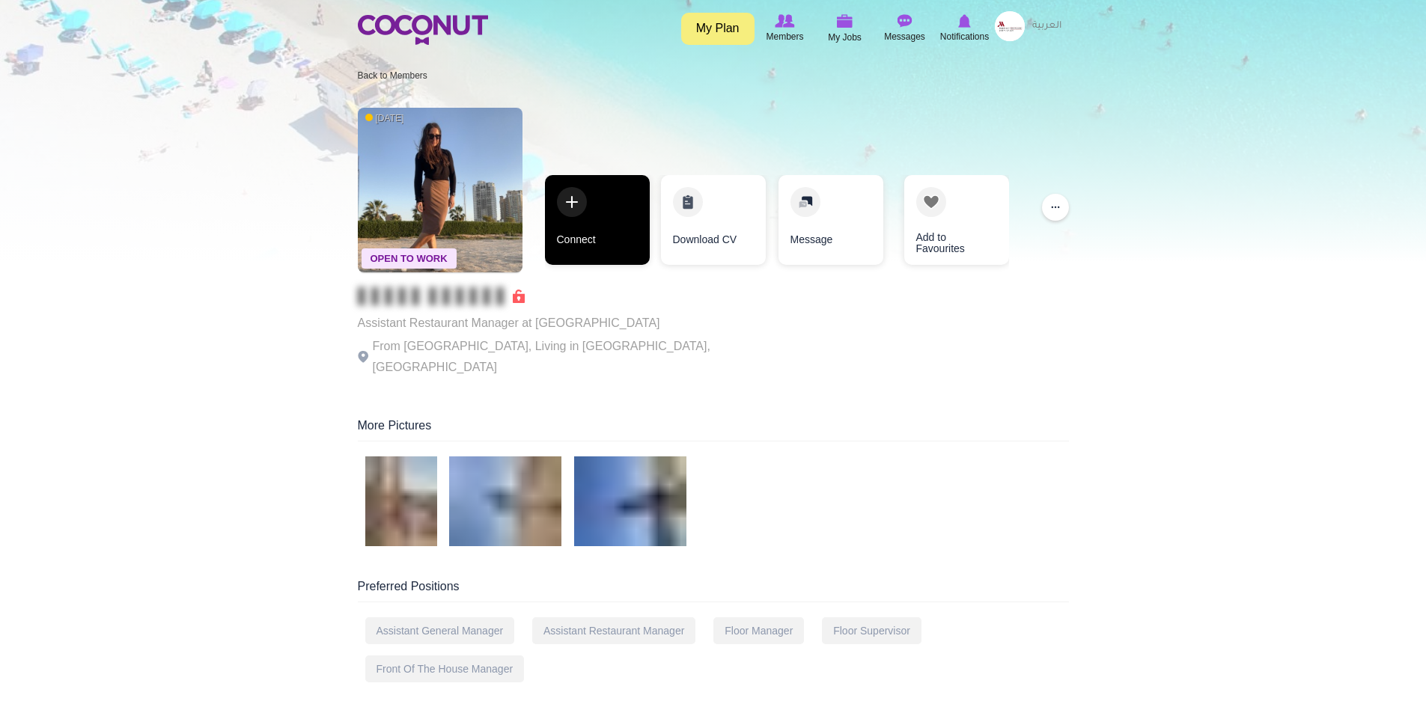
click at [592, 226] on link "Connect" at bounding box center [597, 220] width 105 height 90
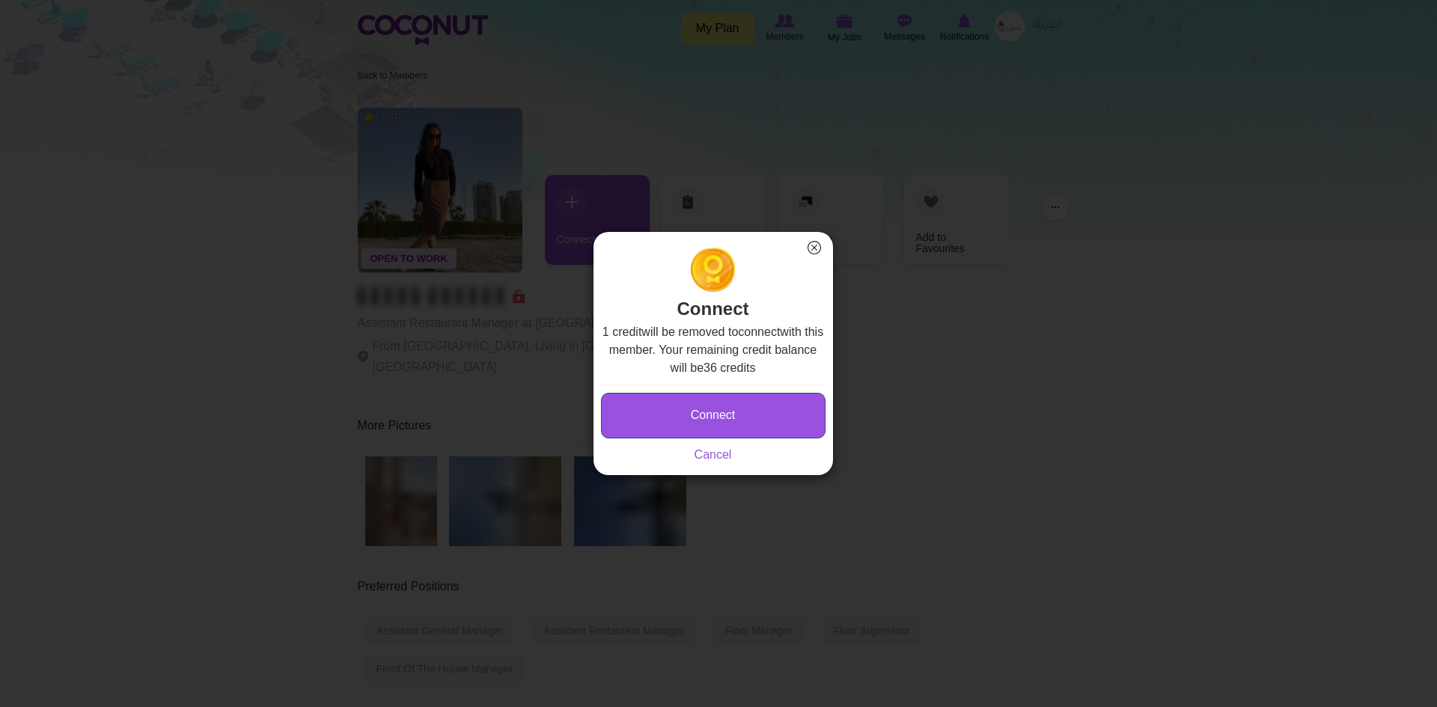
click at [674, 403] on button "Connect" at bounding box center [713, 416] width 225 height 46
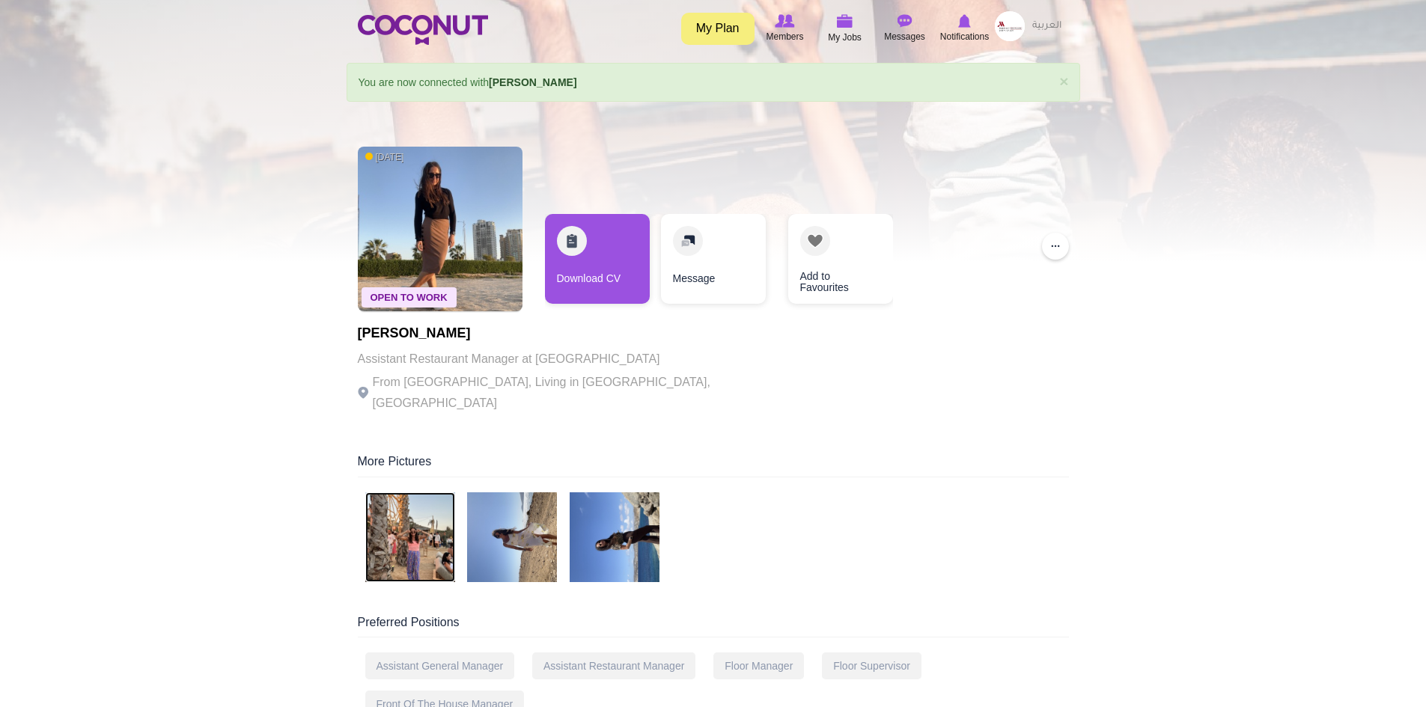
click at [424, 516] on img at bounding box center [410, 538] width 90 height 90
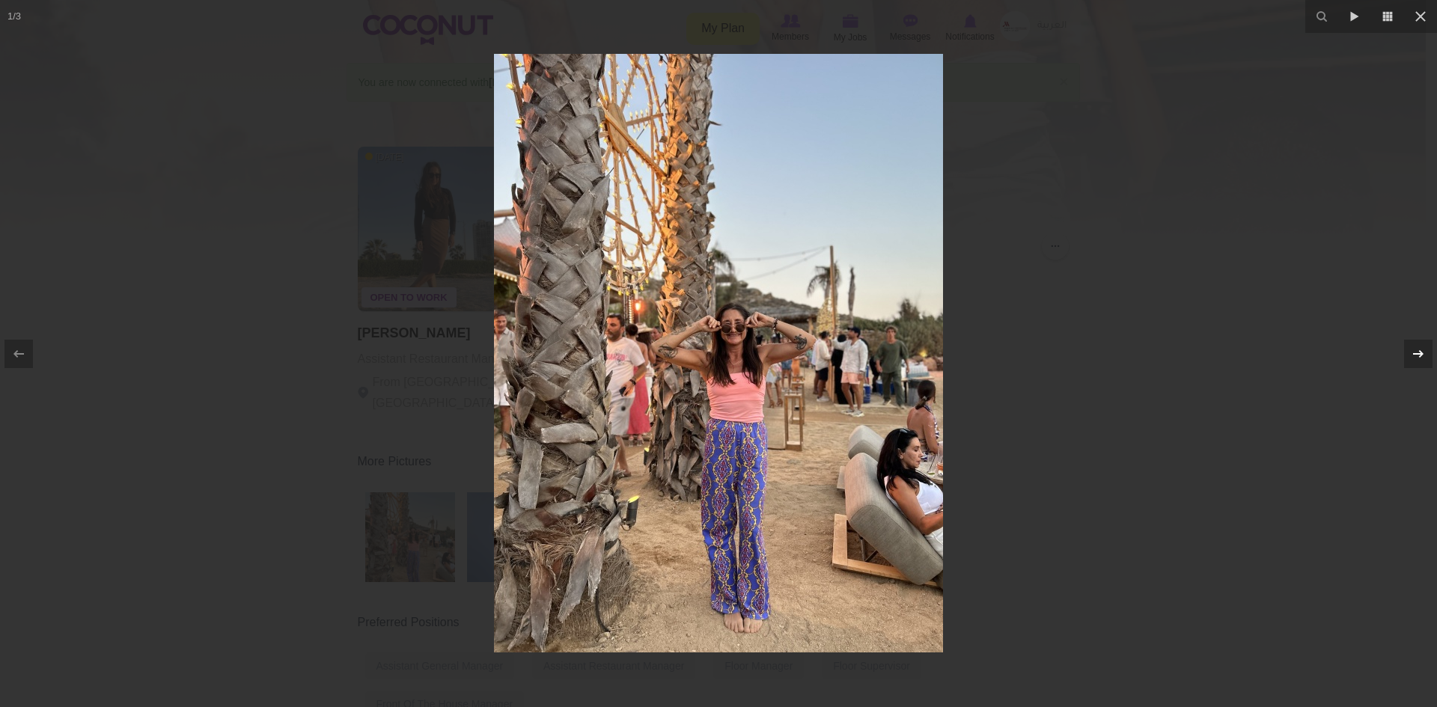
click at [1419, 360] on icon at bounding box center [1418, 354] width 18 height 18
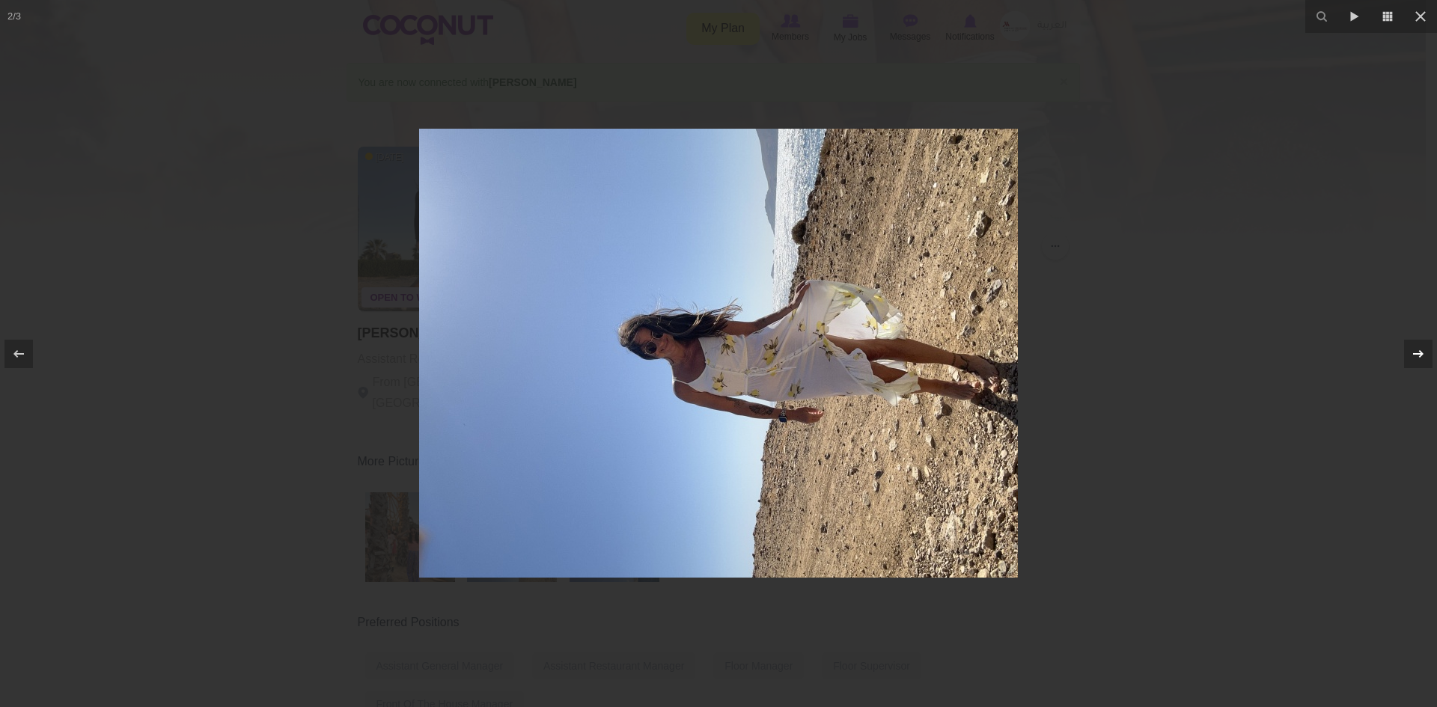
click at [1419, 360] on icon at bounding box center [1418, 354] width 18 height 18
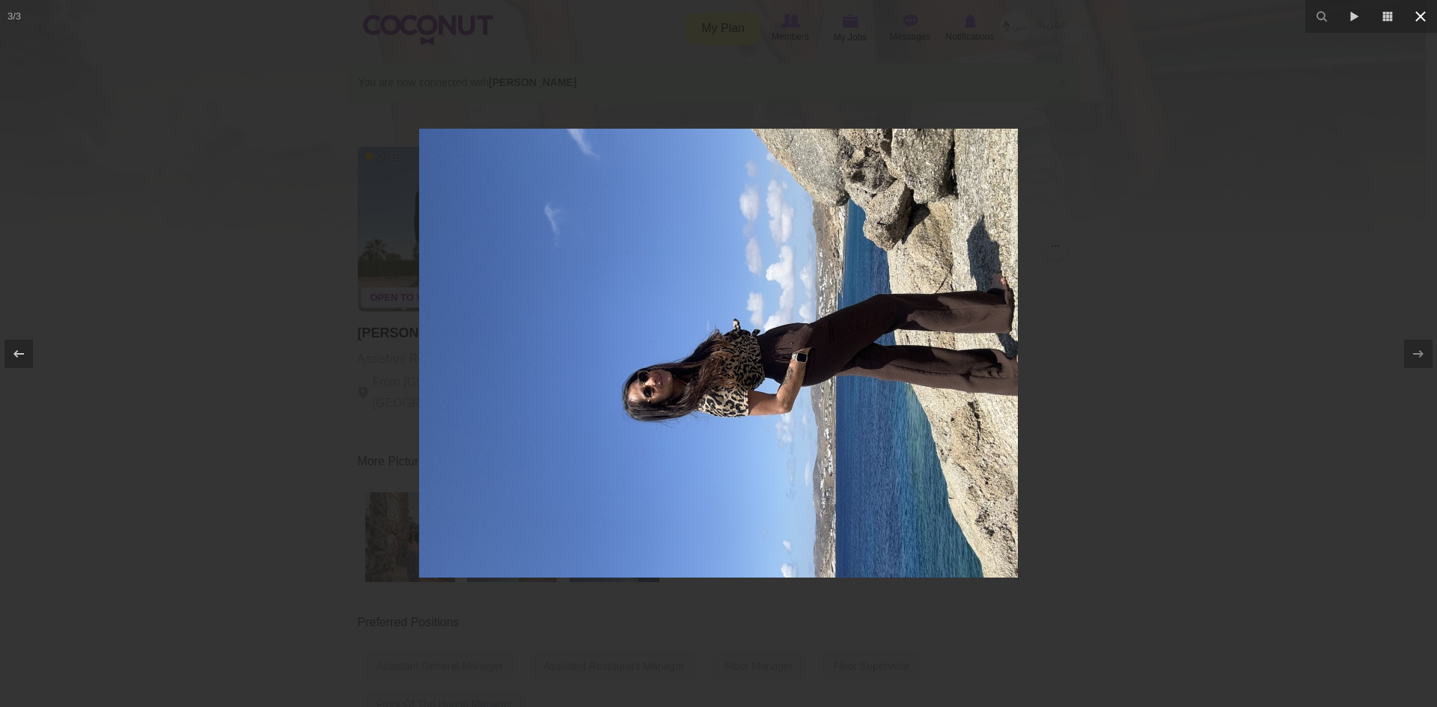
click at [1415, 19] on icon at bounding box center [1421, 16] width 18 height 18
